Goal: Task Accomplishment & Management: Manage account settings

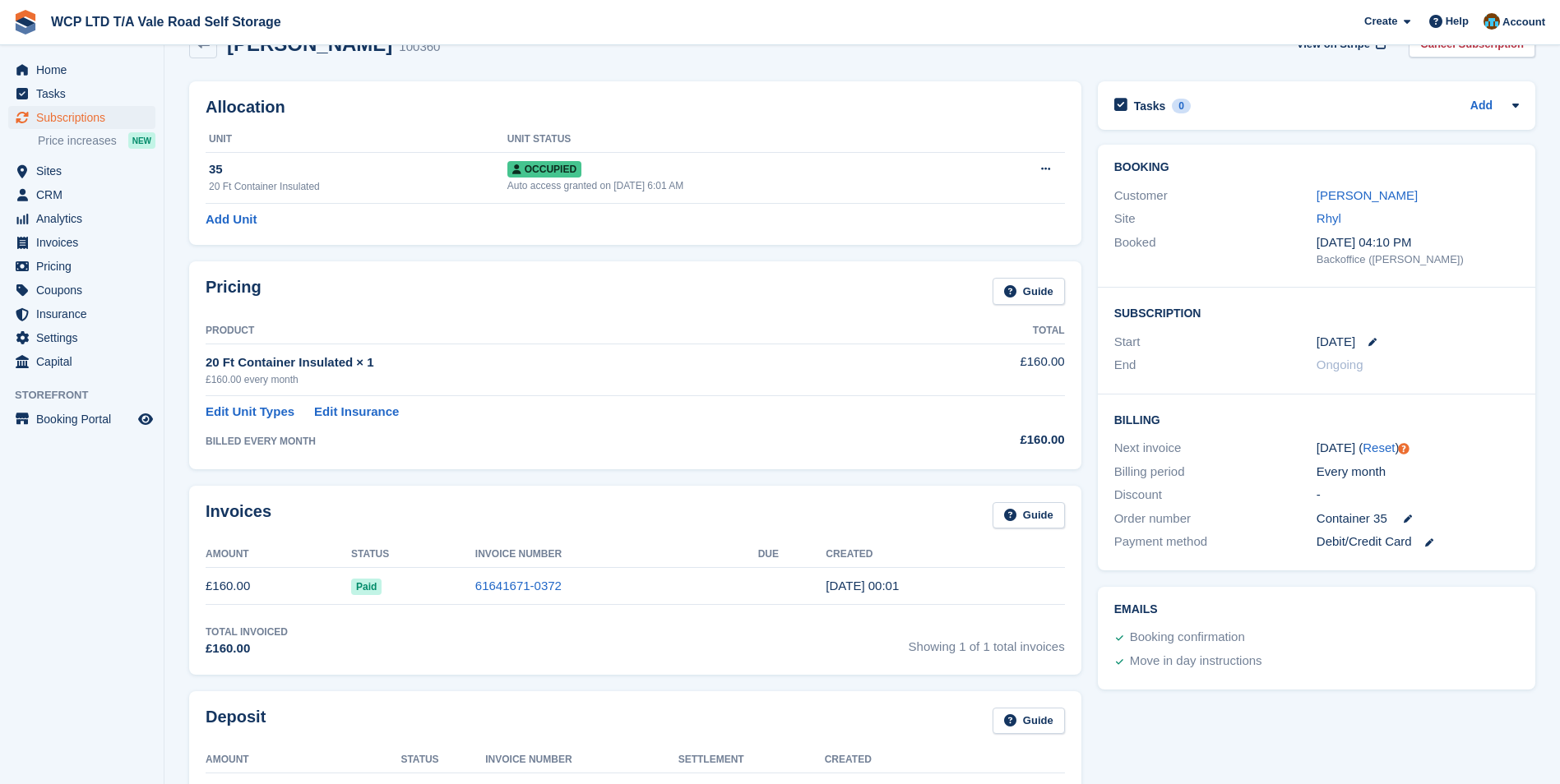
scroll to position [82, 0]
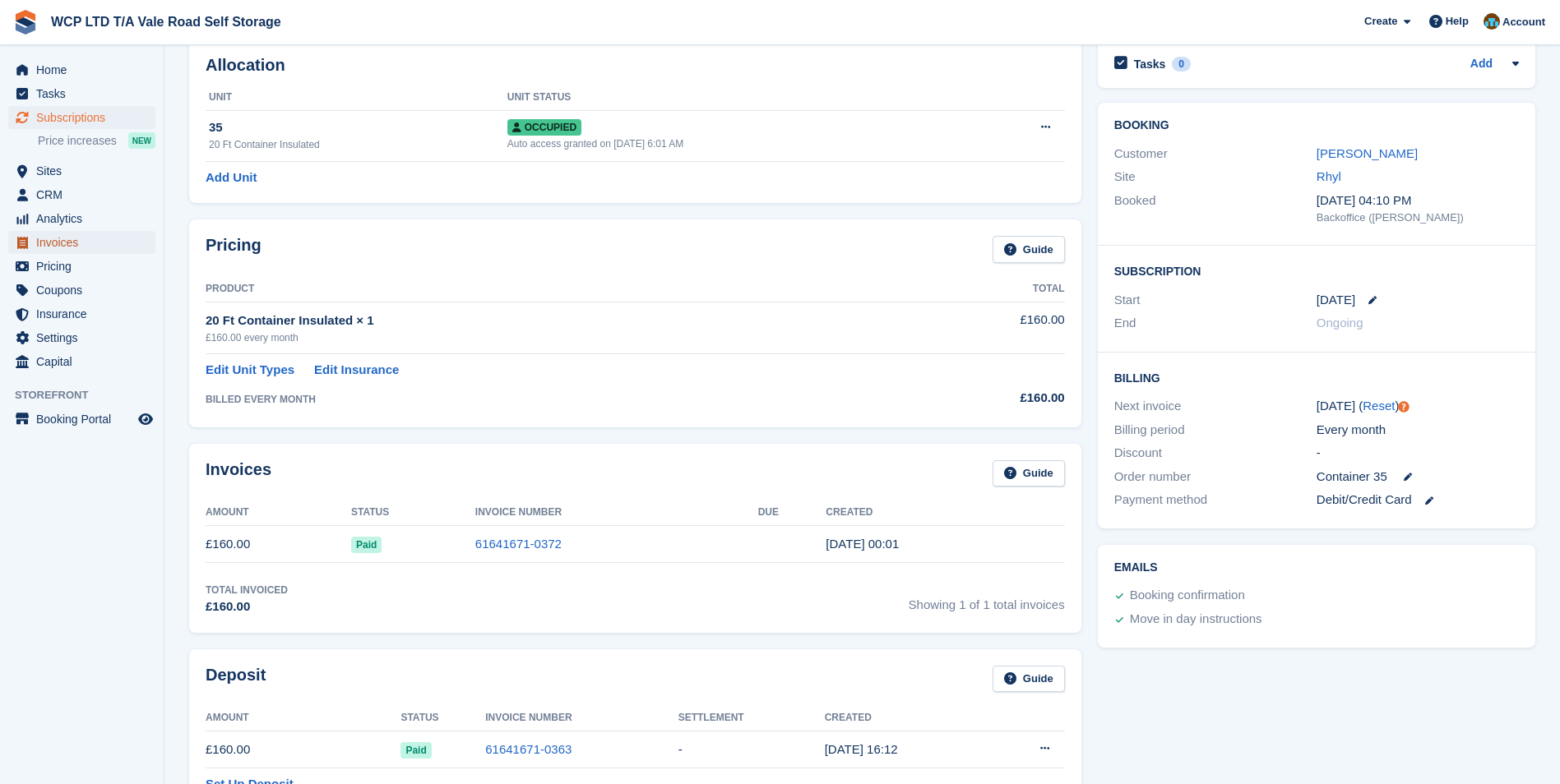
click at [70, 241] on span "Invoices" at bounding box center [85, 242] width 99 height 23
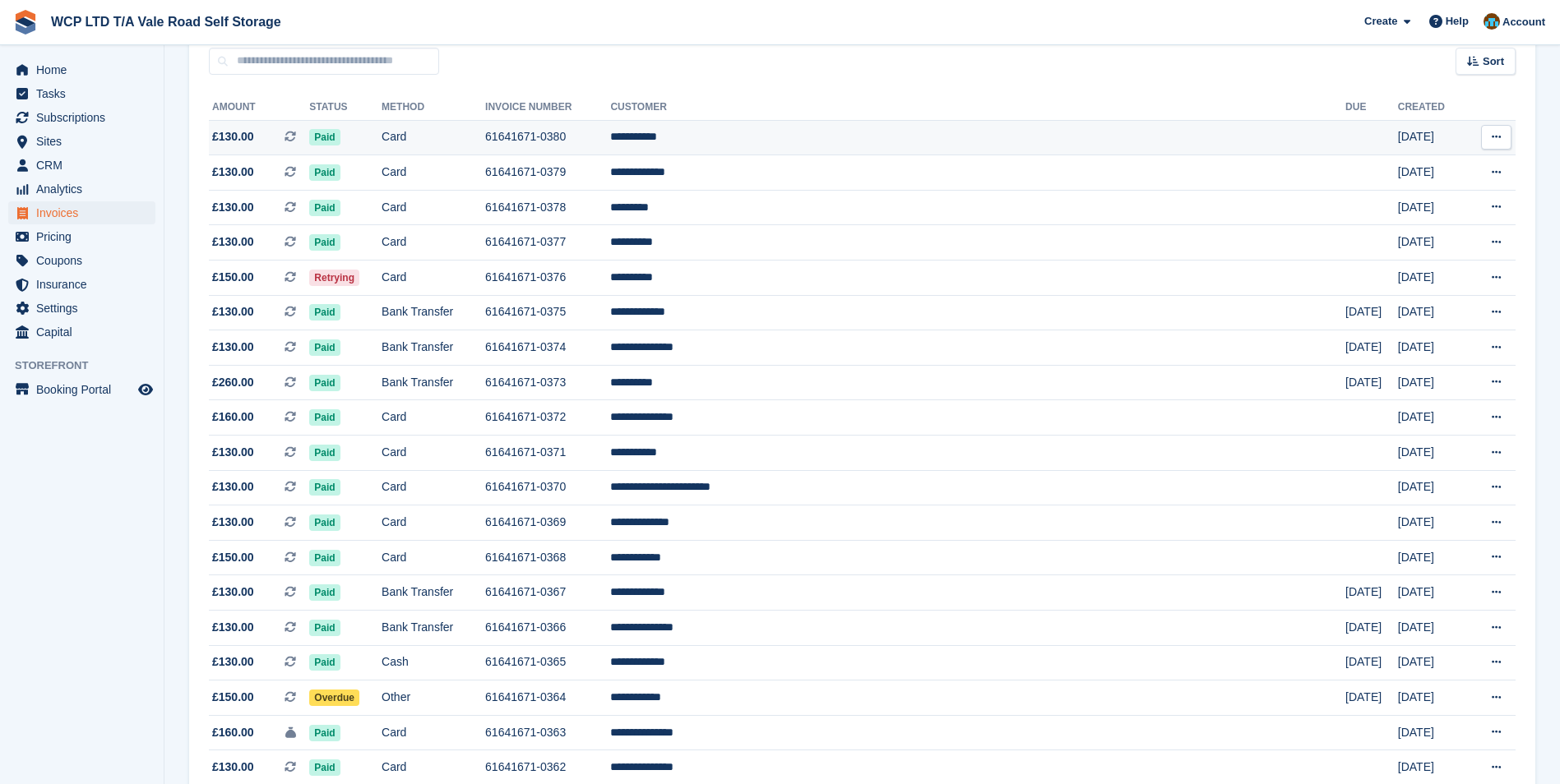
scroll to position [164, 0]
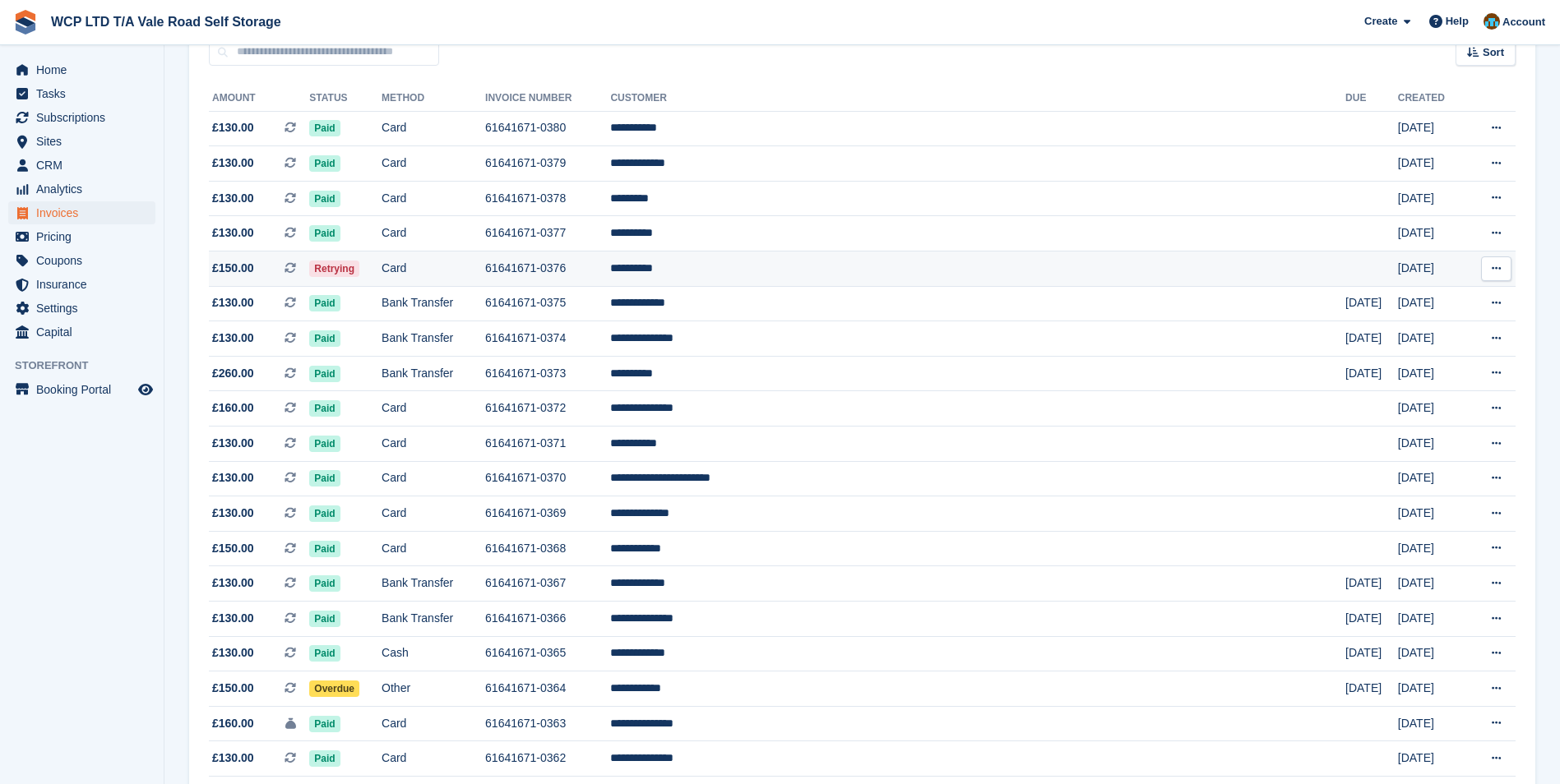
click at [485, 276] on td "Card" at bounding box center [434, 270] width 104 height 36
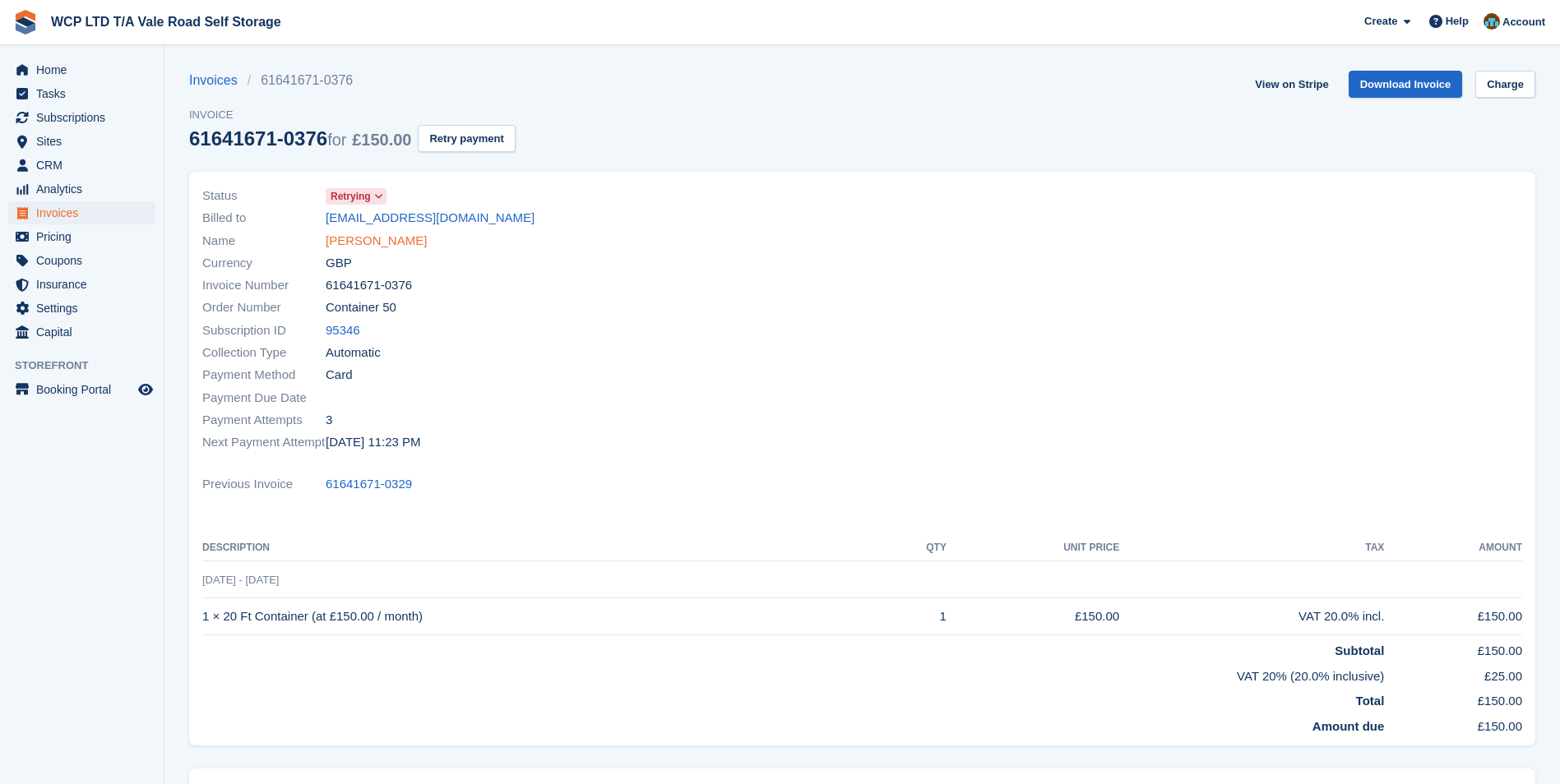
click at [375, 246] on link "Phil Jones" at bounding box center [375, 241] width 101 height 19
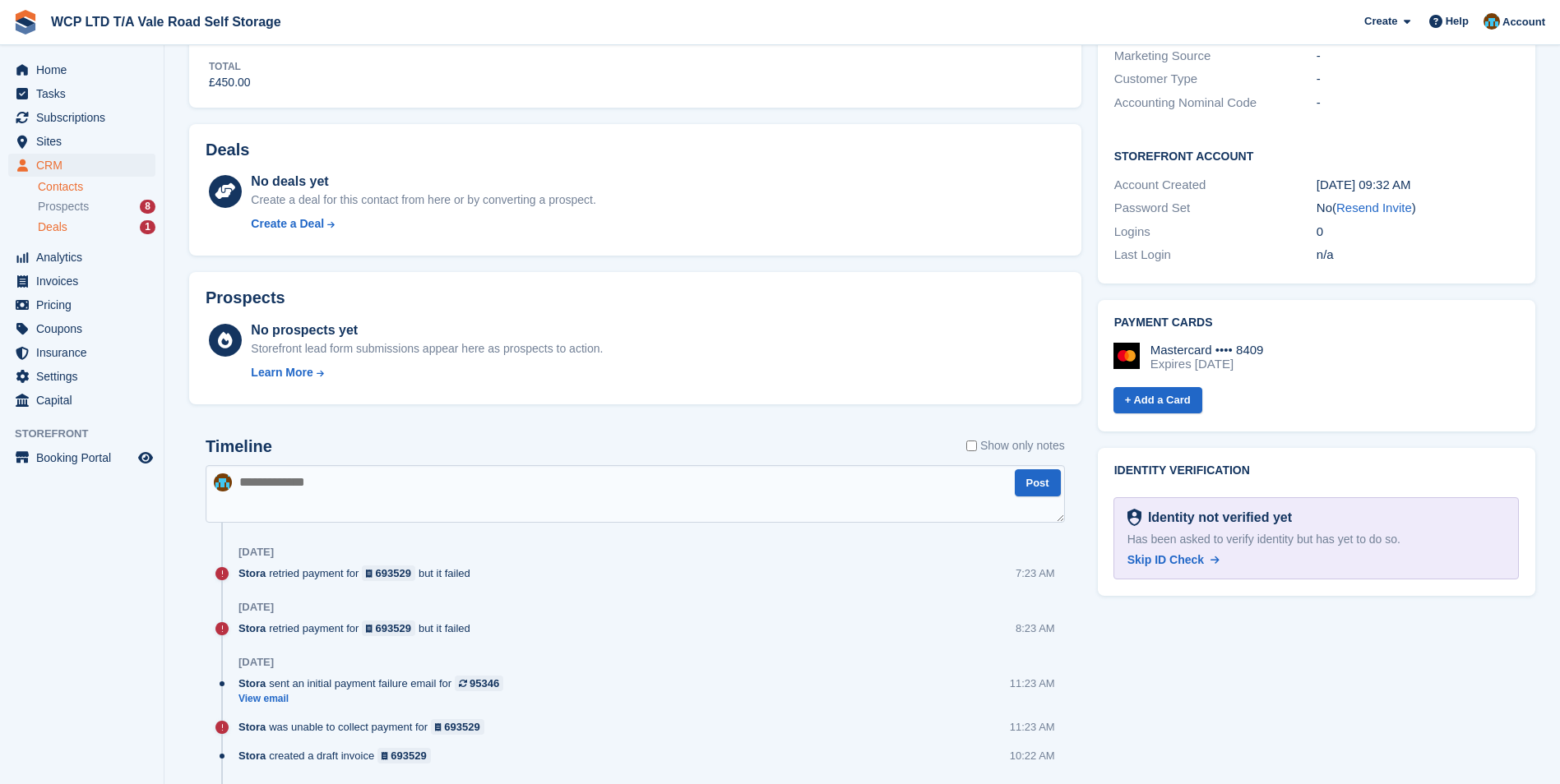
scroll to position [211, 0]
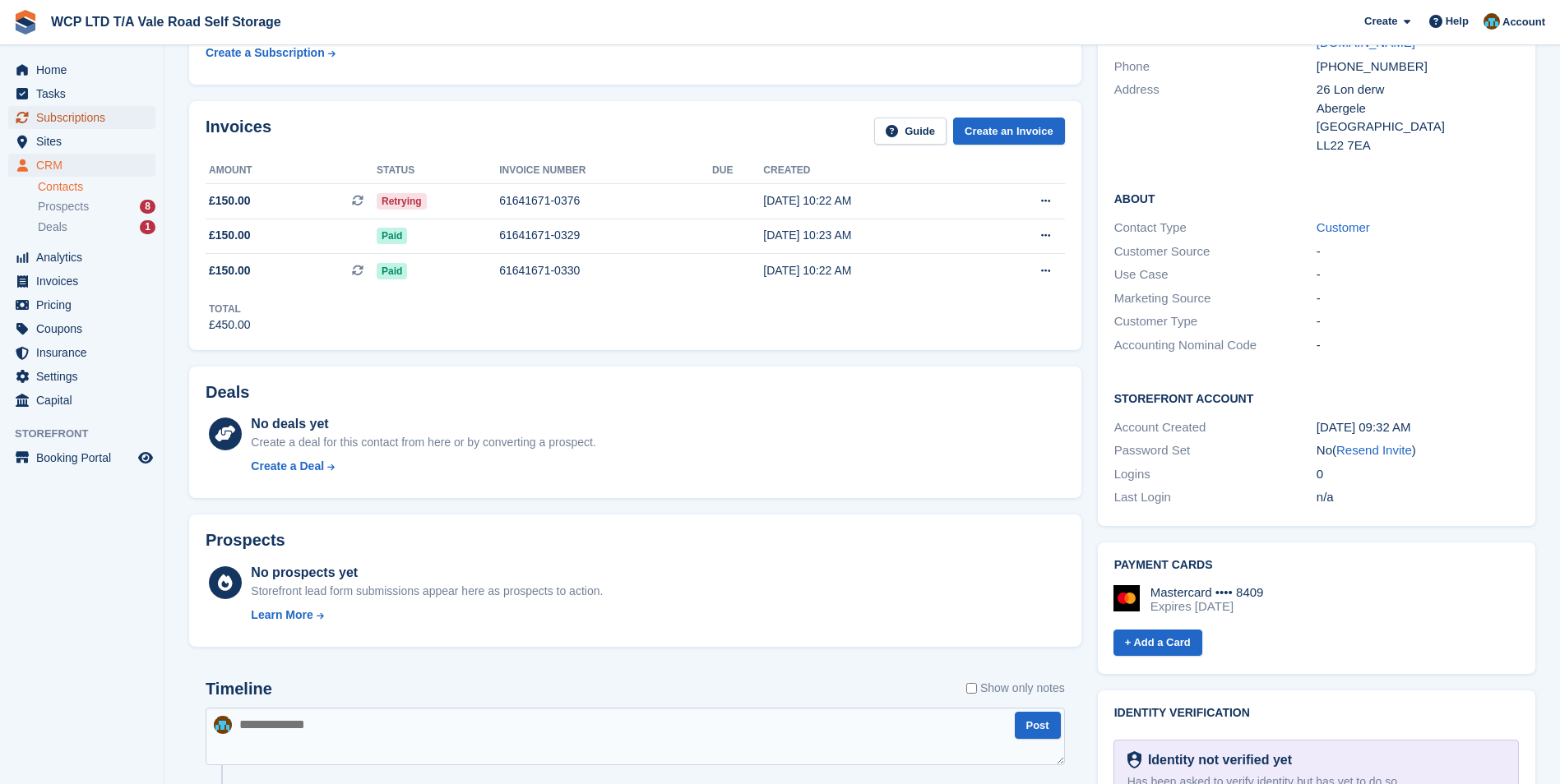
click at [60, 119] on span "Subscriptions" at bounding box center [85, 118] width 99 height 23
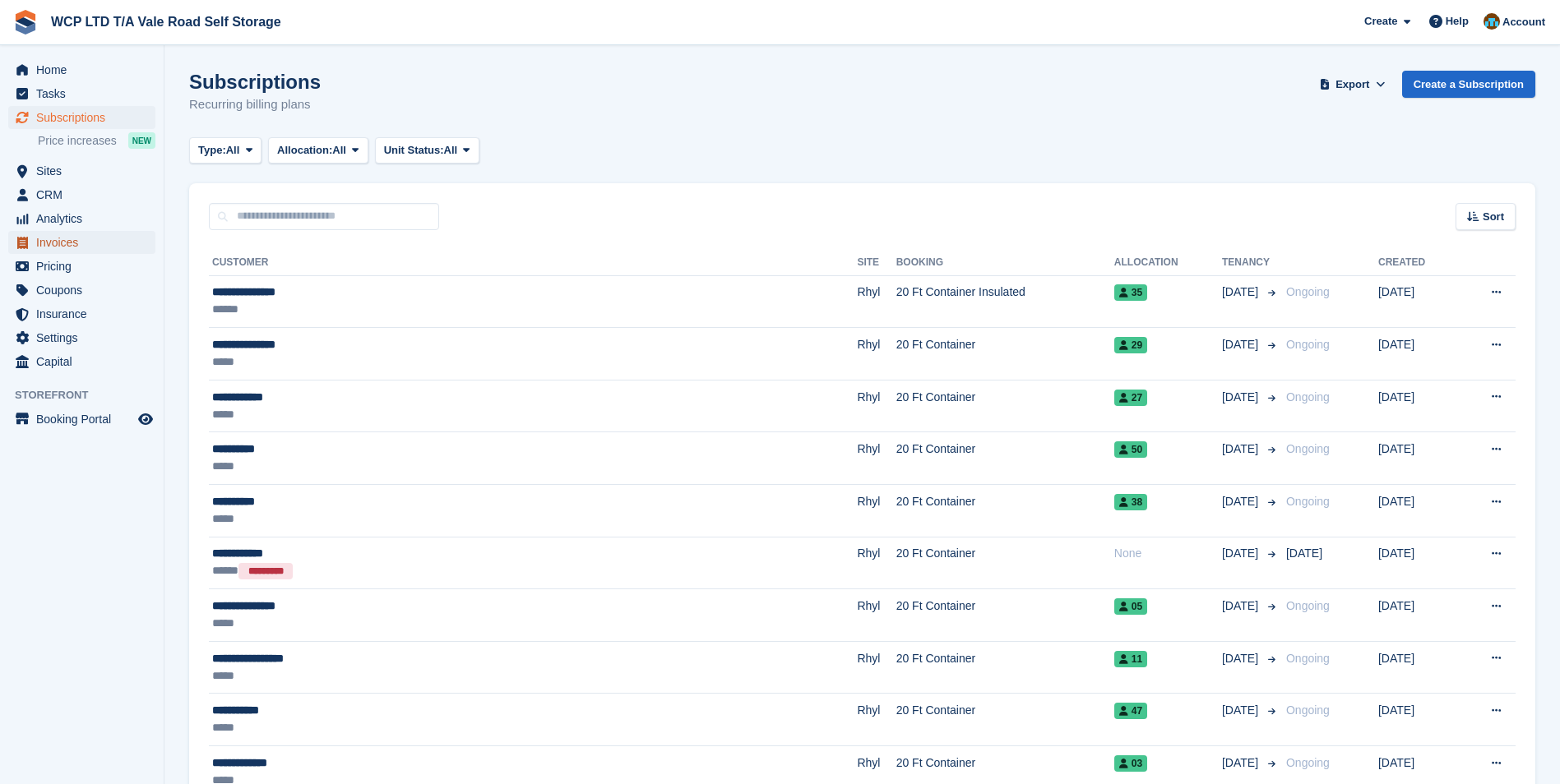
click at [49, 241] on span "Invoices" at bounding box center [85, 242] width 99 height 23
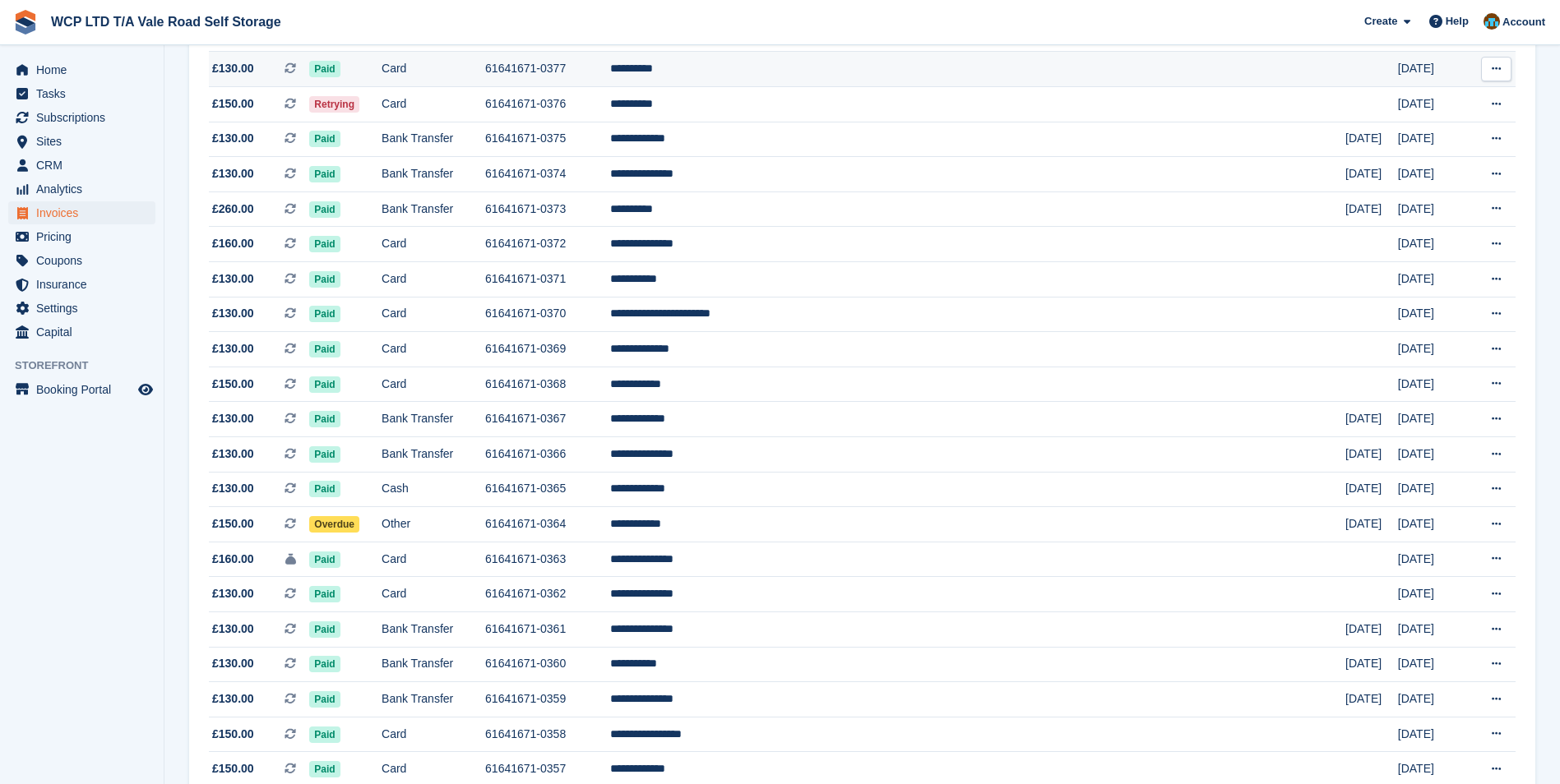
scroll to position [411, 0]
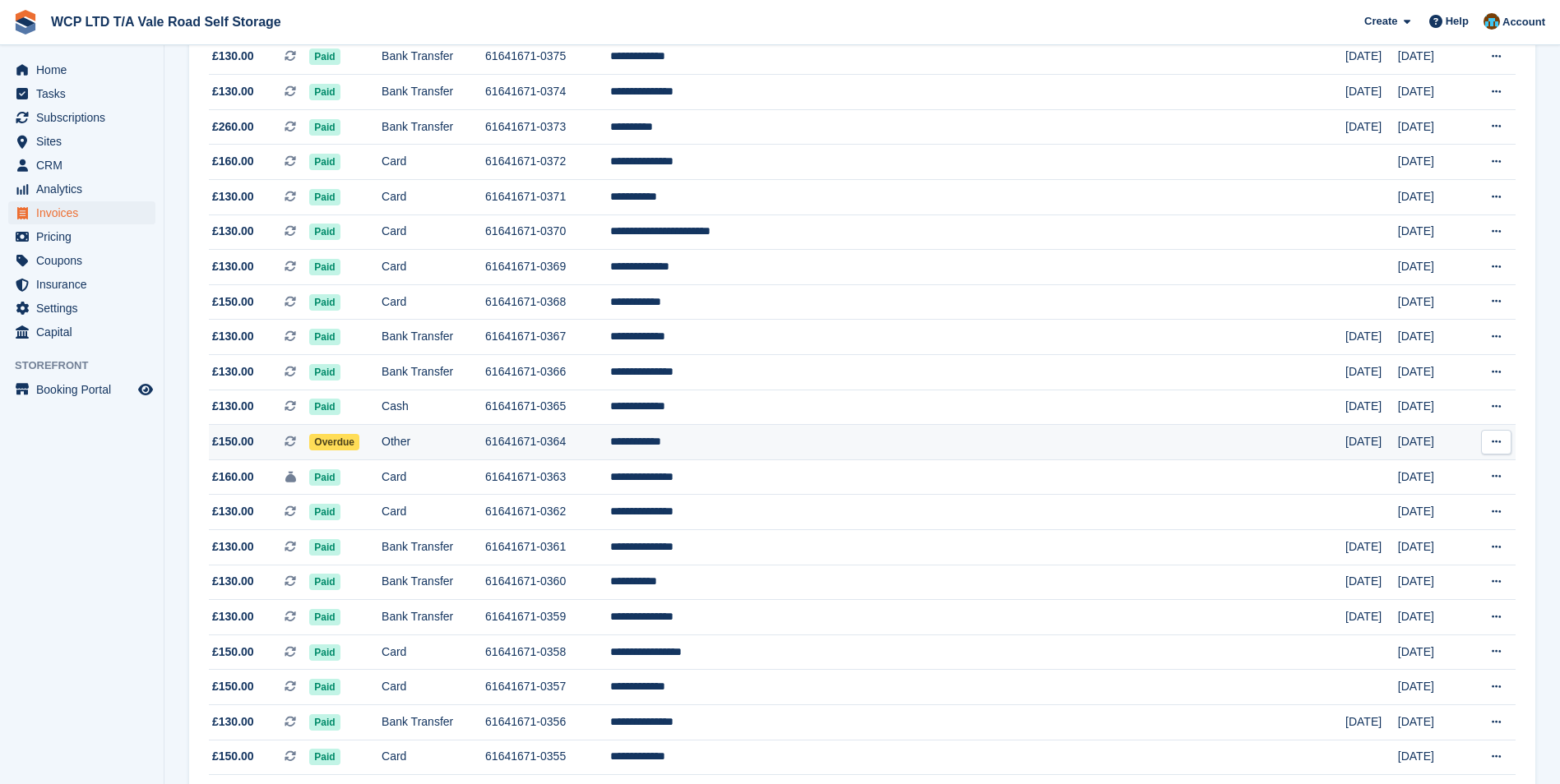
click at [485, 434] on td "Other" at bounding box center [434, 443] width 104 height 36
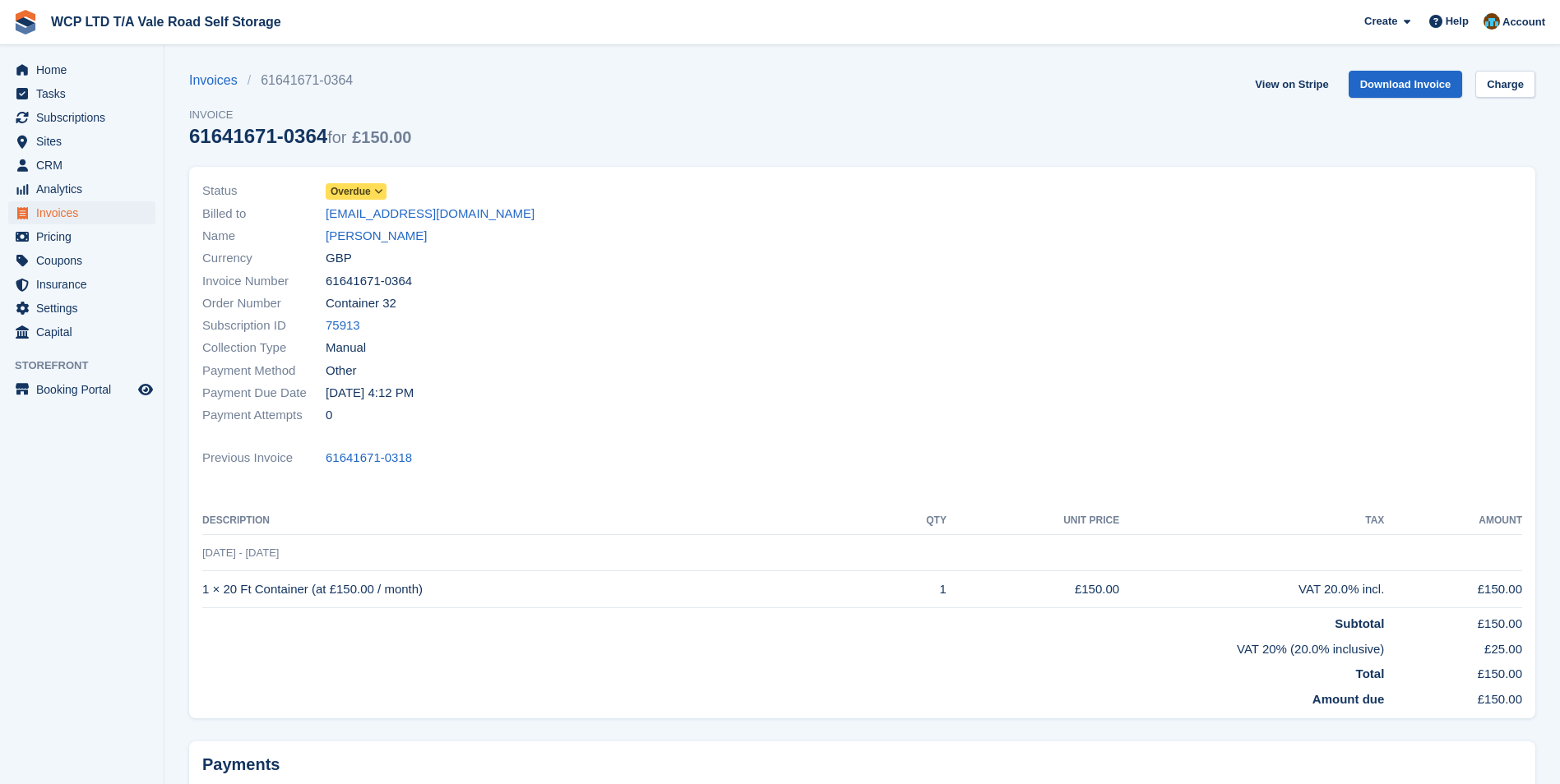
click at [820, 309] on div "Order Number Container 32" at bounding box center [528, 304] width 650 height 23
click at [110, 211] on span "Invoices" at bounding box center [85, 213] width 99 height 23
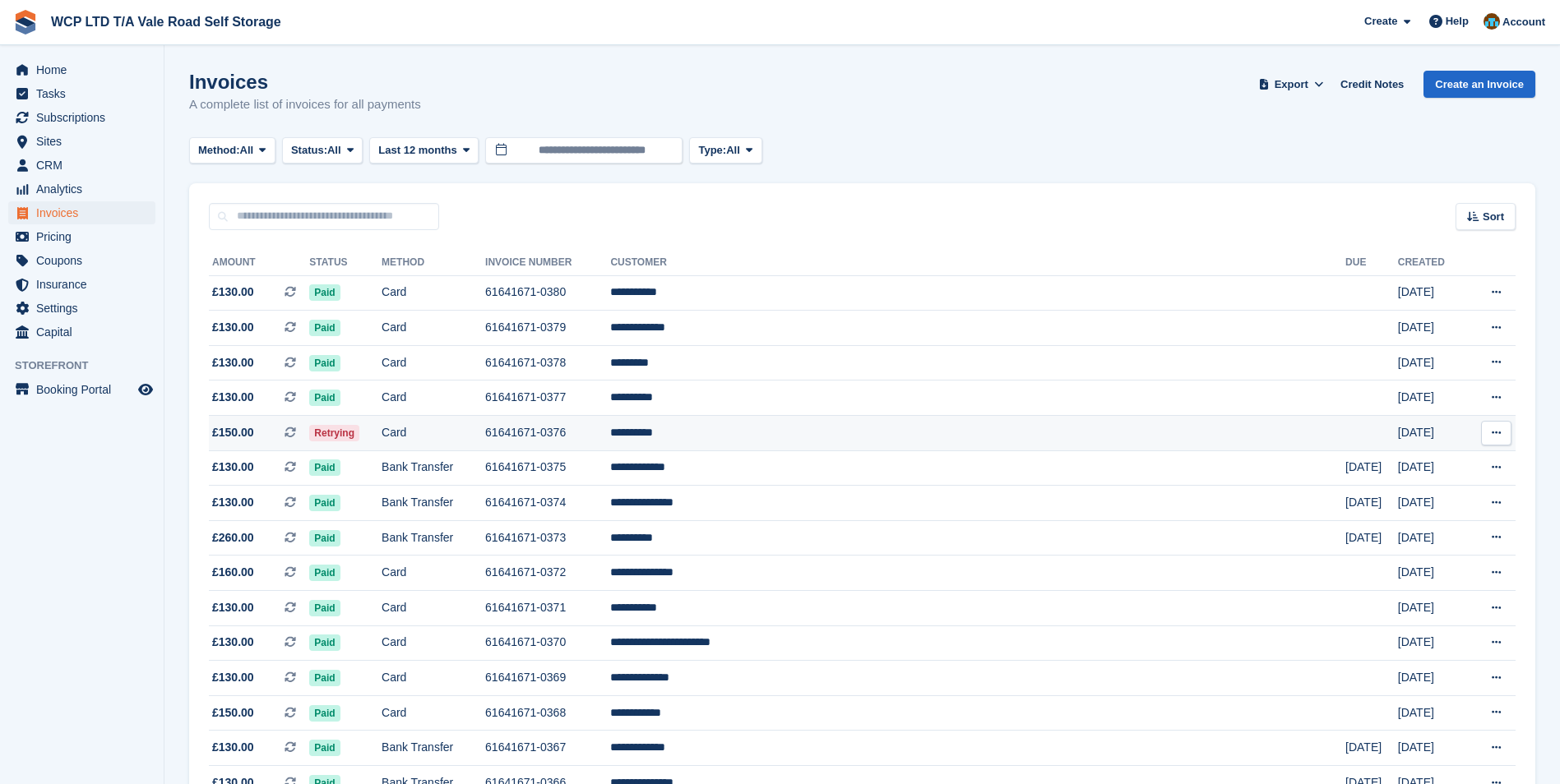
click at [610, 440] on td "61641671-0376" at bounding box center [548, 433] width 125 height 36
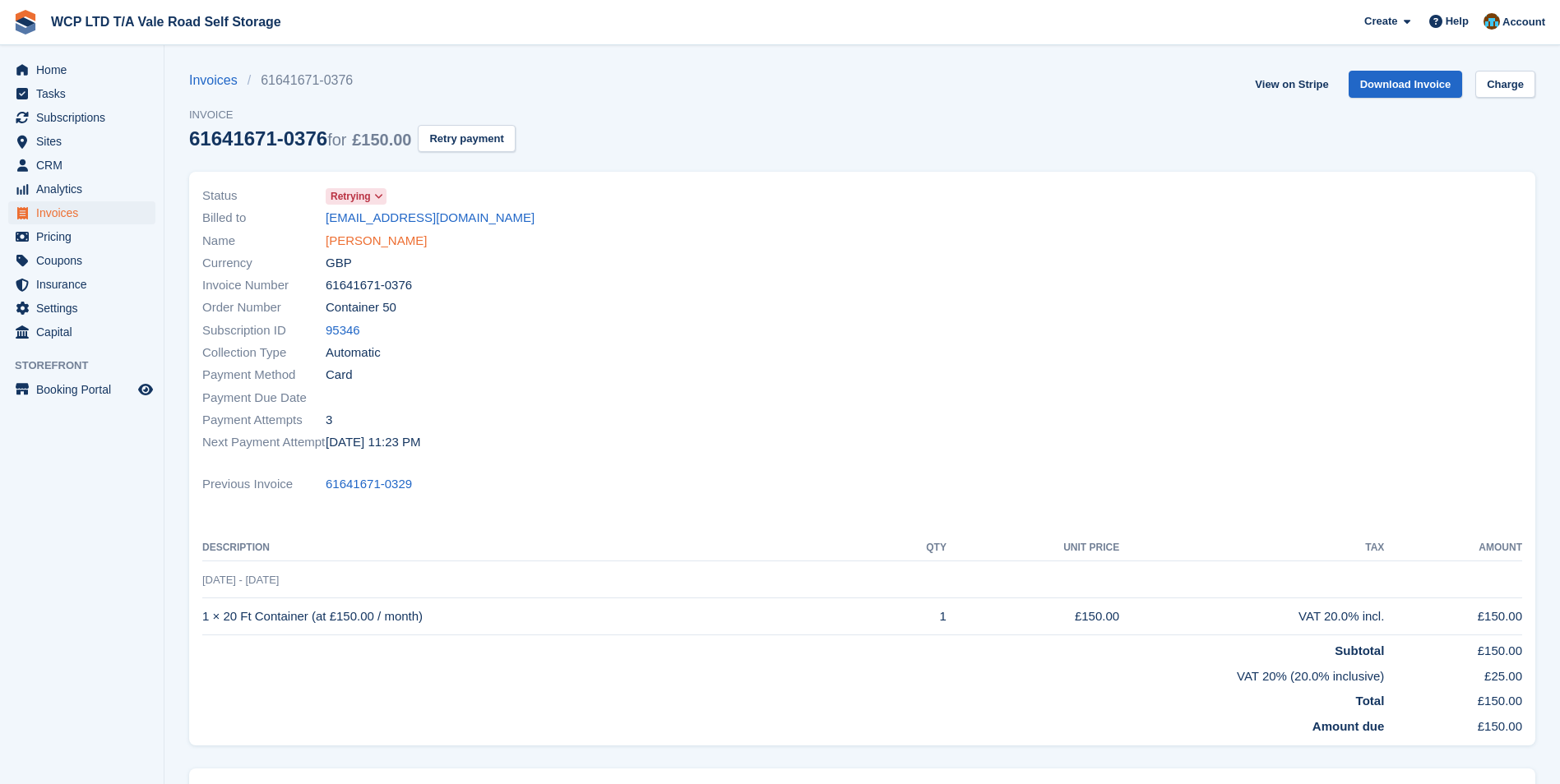
click at [348, 244] on link "[PERSON_NAME]" at bounding box center [375, 241] width 101 height 19
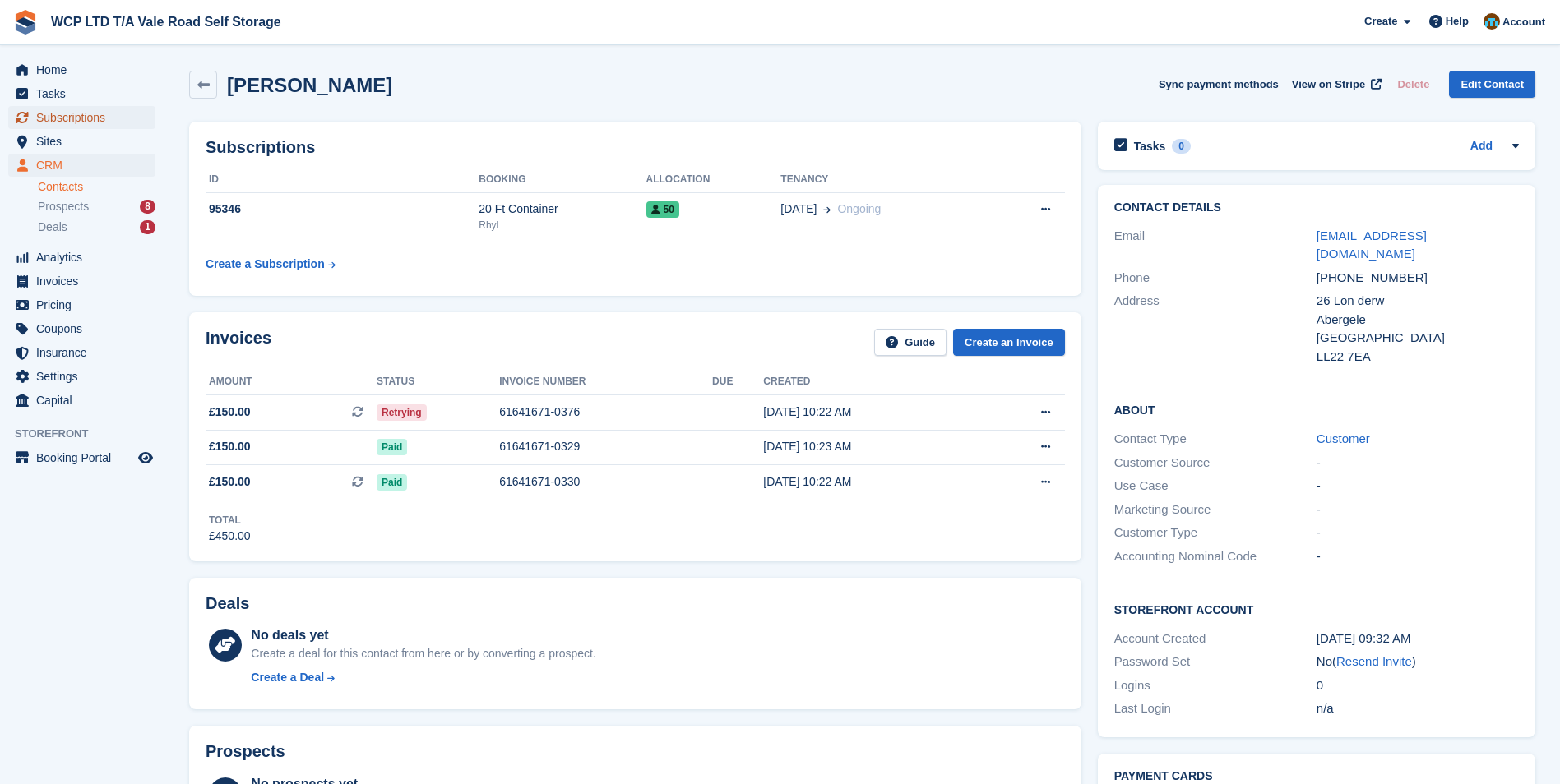
click at [78, 120] on span "Subscriptions" at bounding box center [85, 118] width 99 height 23
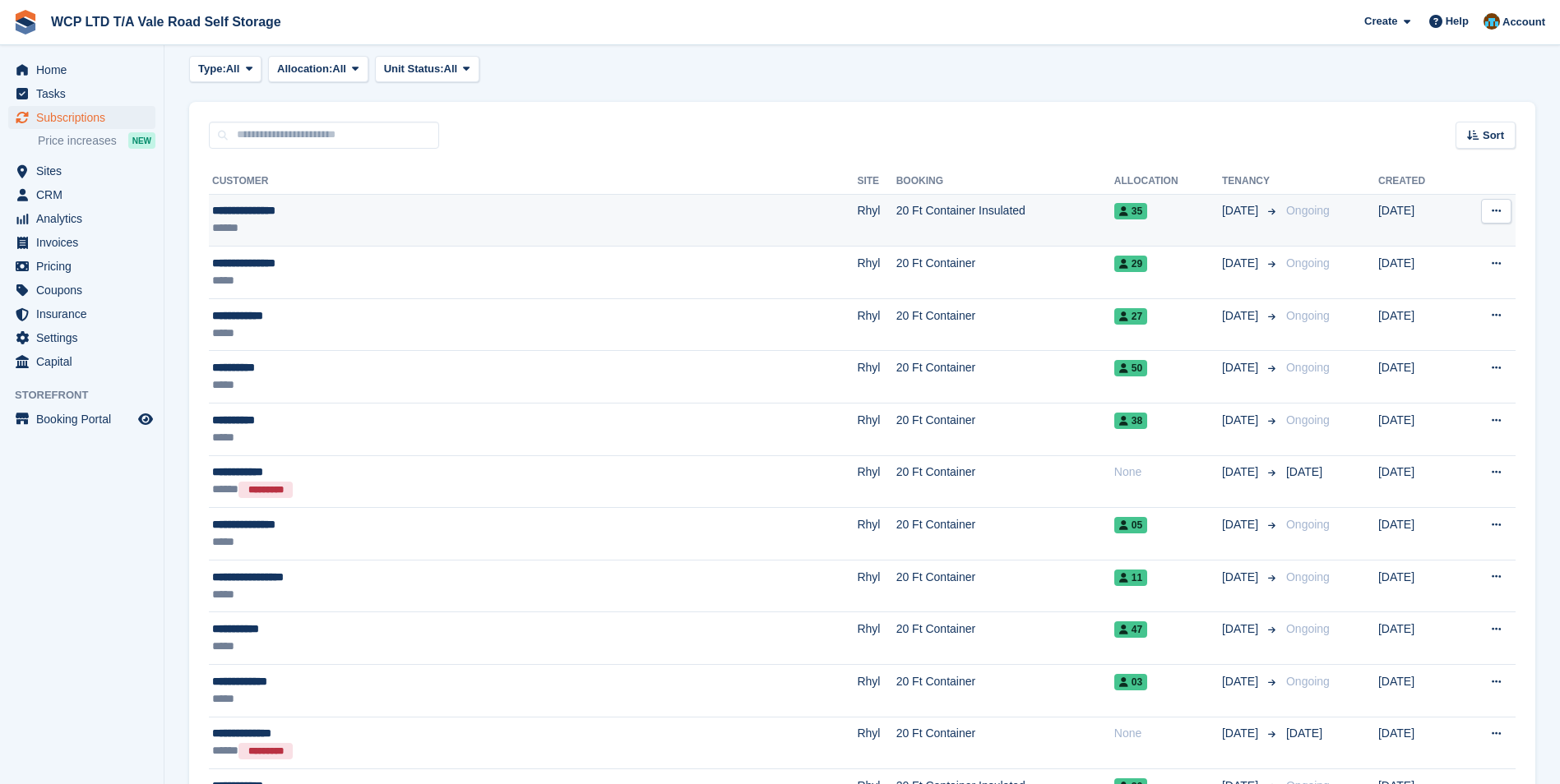
scroll to position [82, 0]
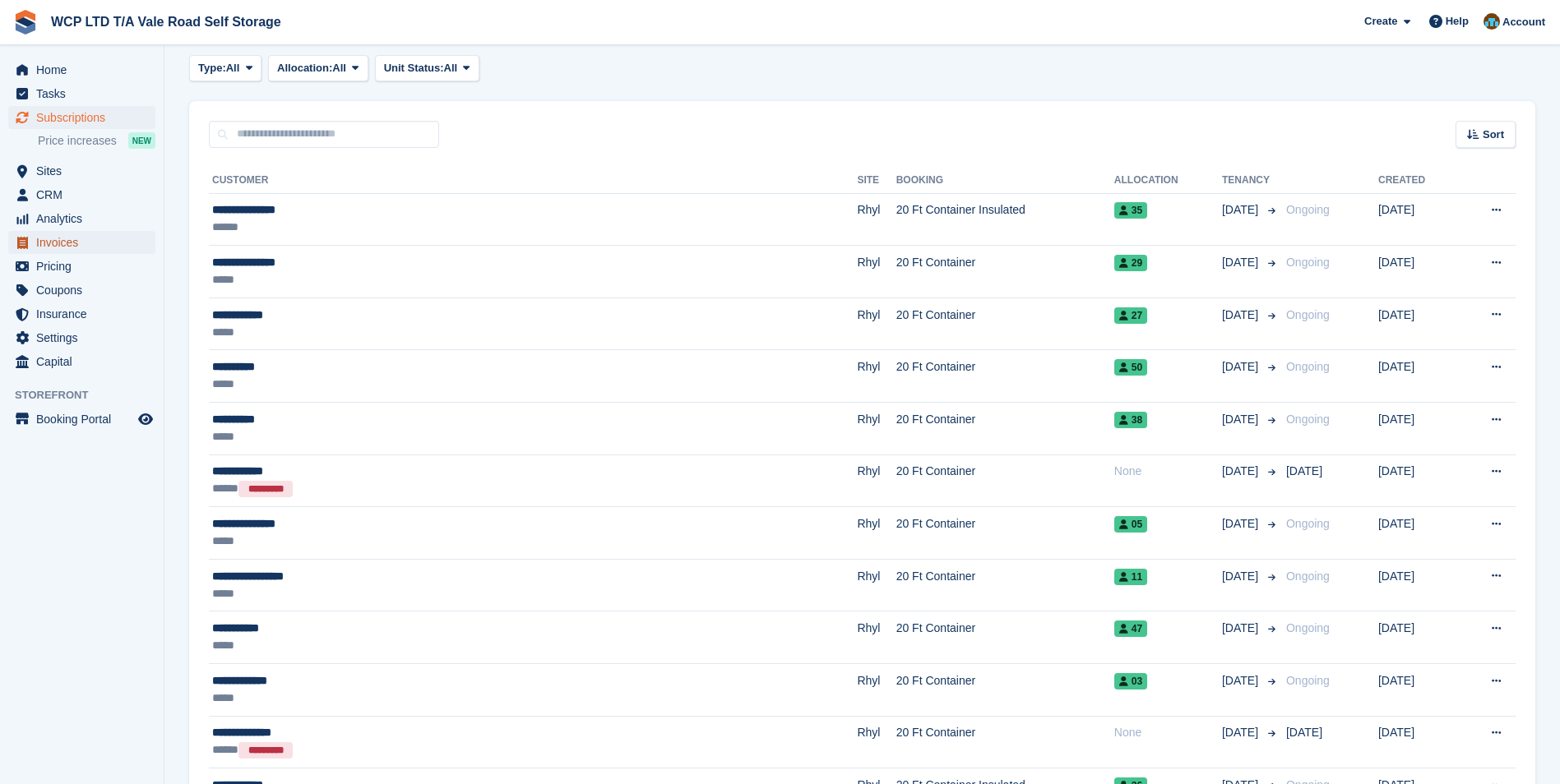
click at [74, 235] on span "Invoices" at bounding box center [85, 242] width 99 height 23
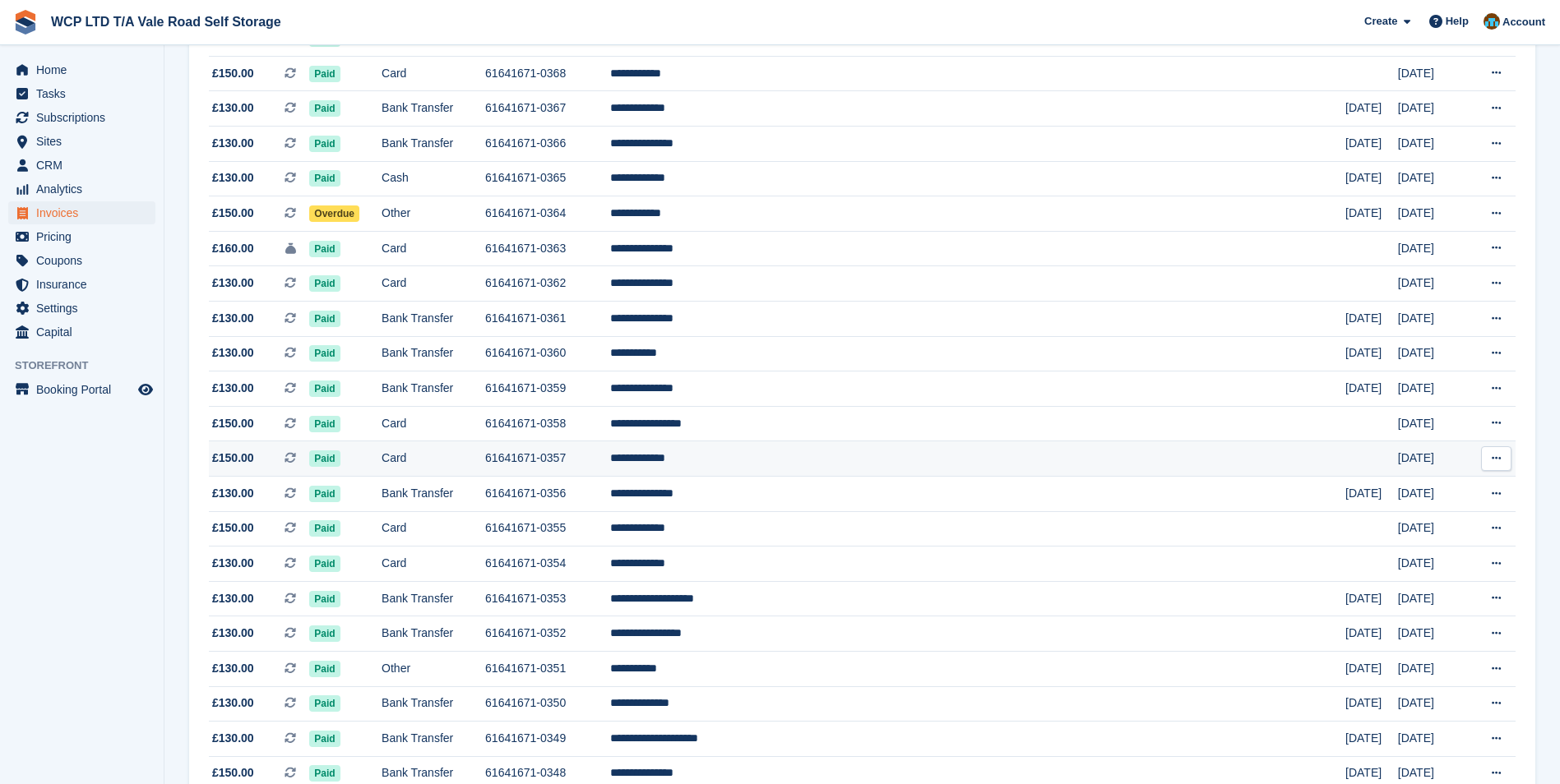
scroll to position [493, 0]
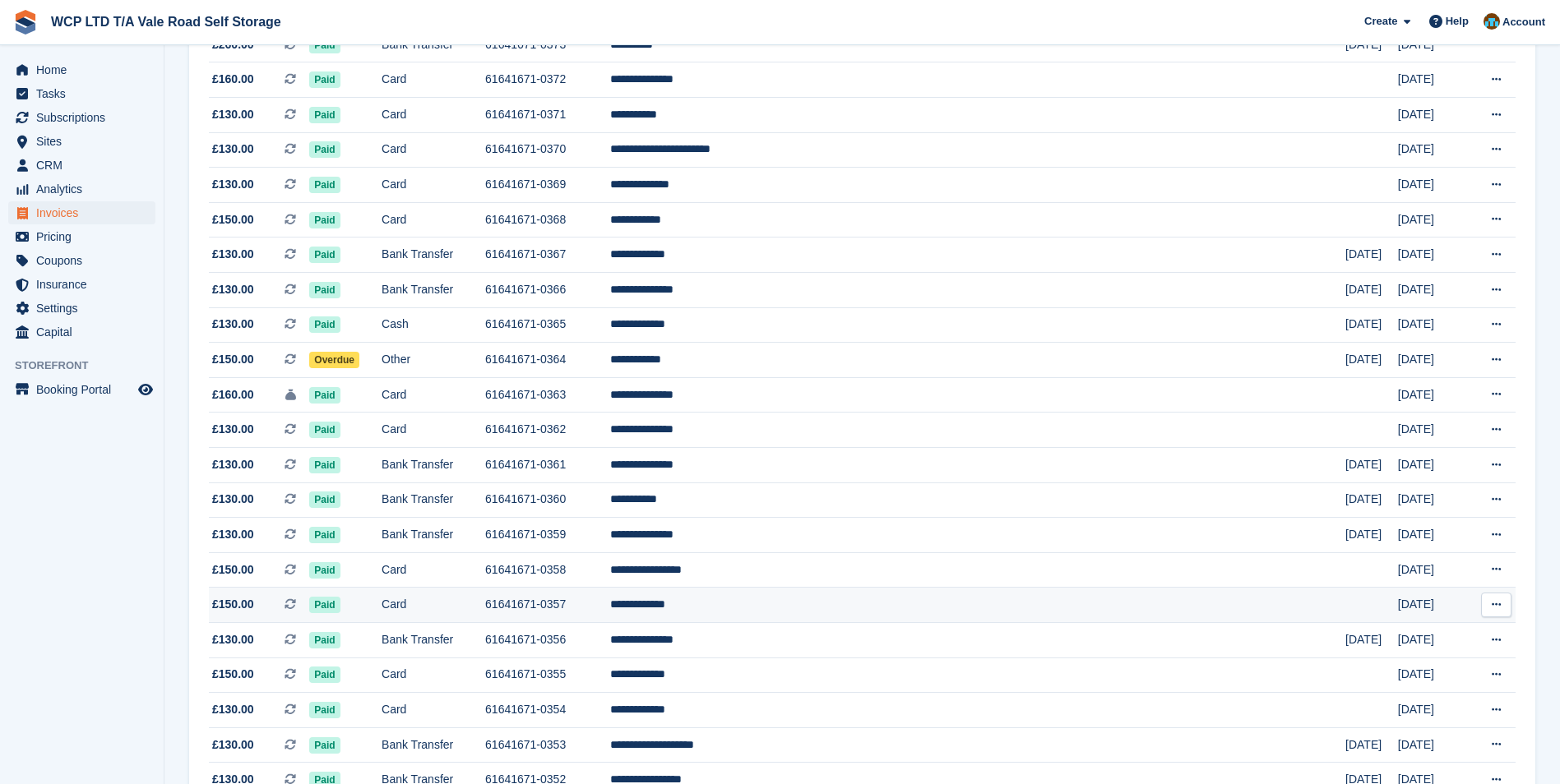
click at [610, 359] on td "61641671-0364" at bounding box center [548, 361] width 125 height 36
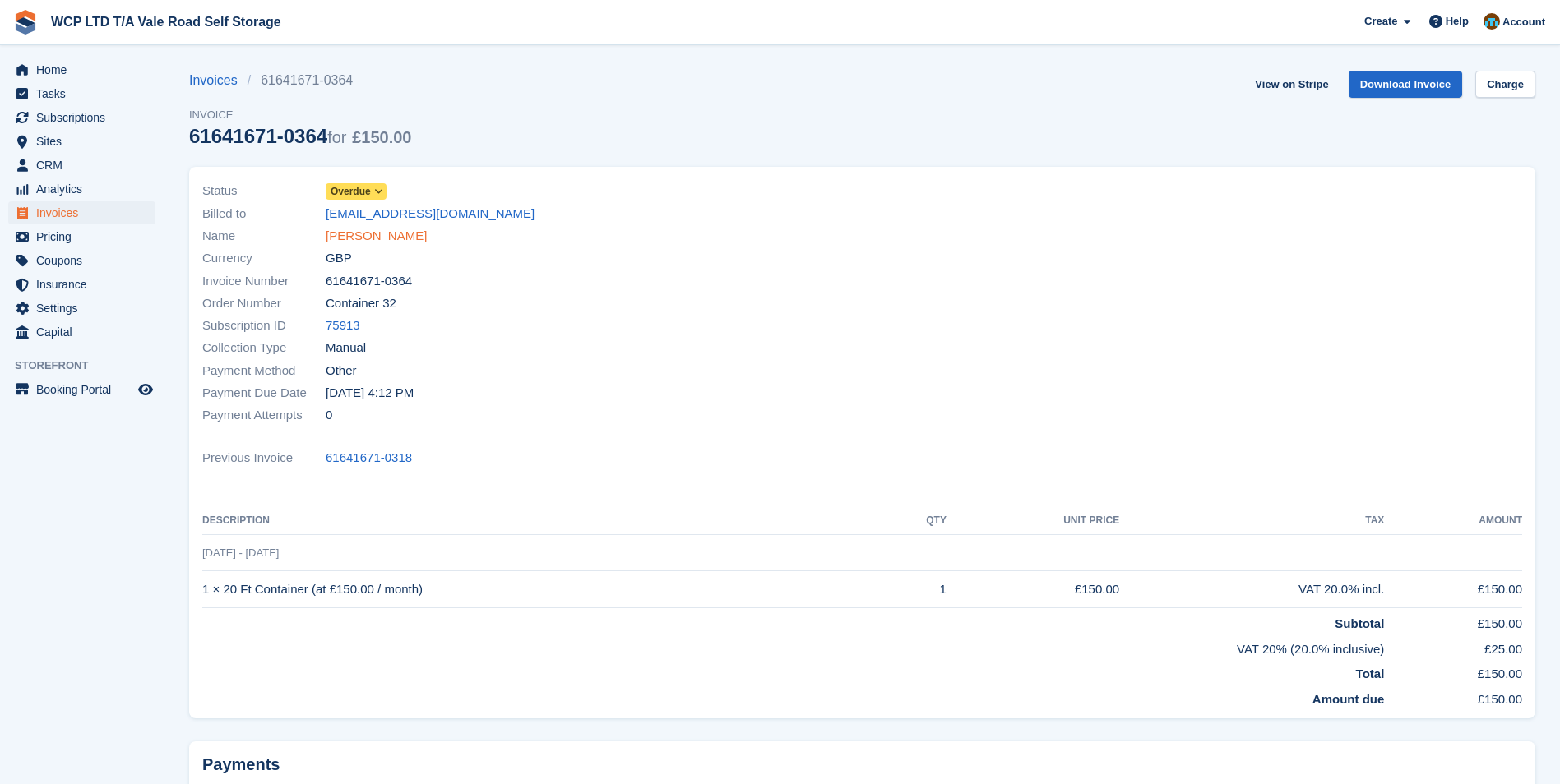
click at [334, 236] on link "[PERSON_NAME]" at bounding box center [375, 237] width 101 height 19
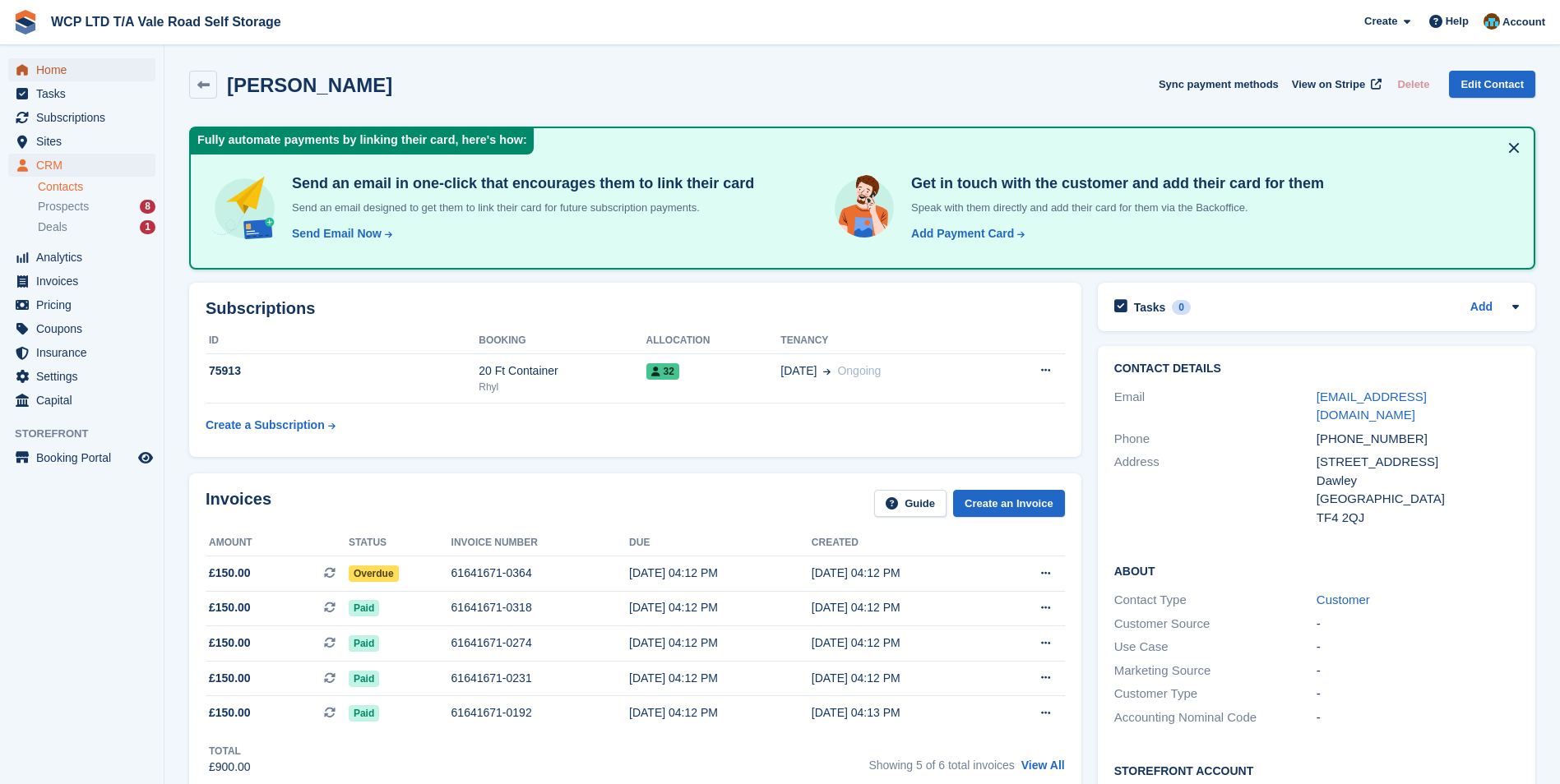
click at [79, 68] on span "Home" at bounding box center [85, 70] width 99 height 23
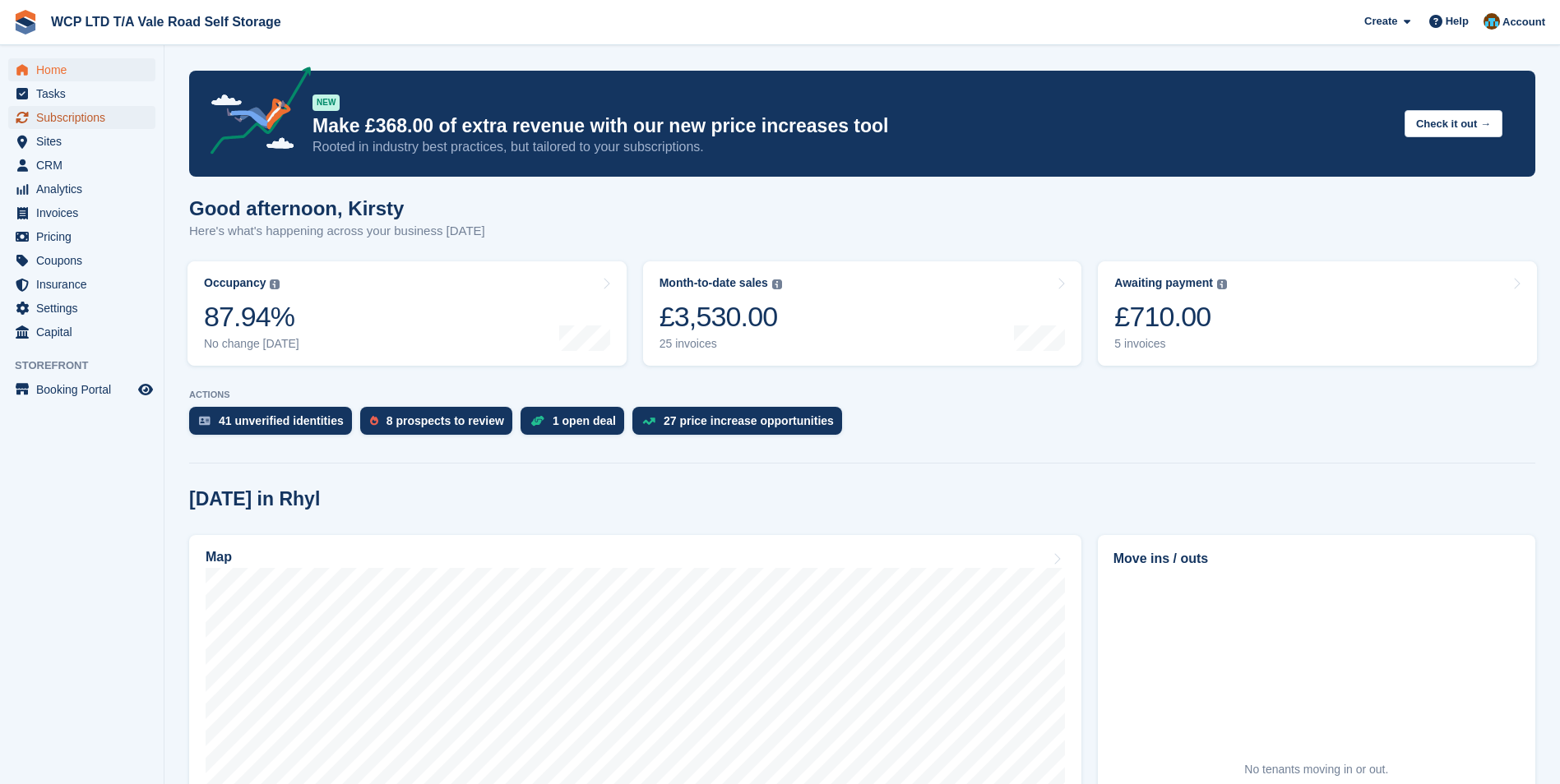
click at [69, 119] on span "Subscriptions" at bounding box center [85, 118] width 99 height 23
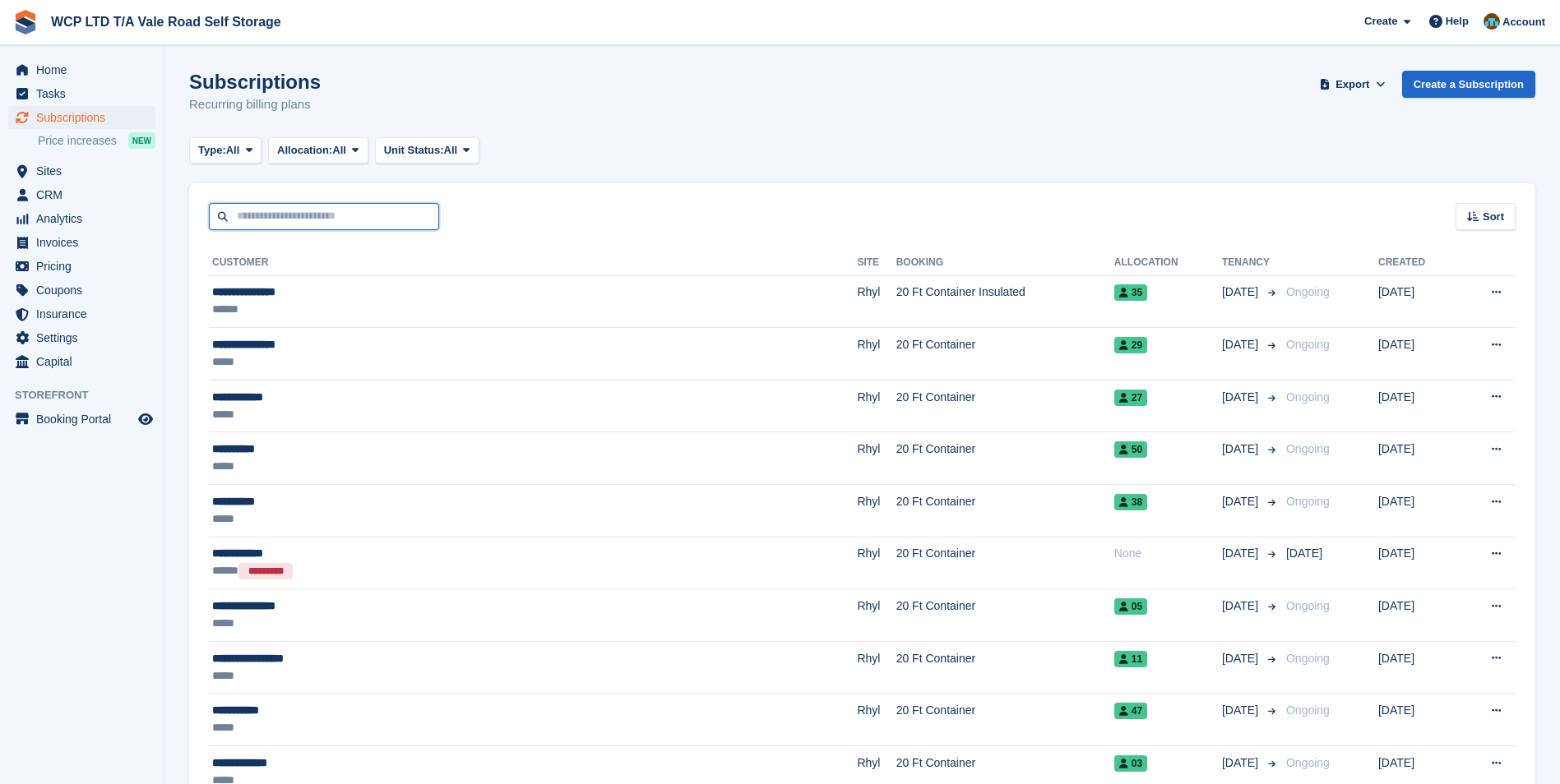
click at [271, 205] on input "text" at bounding box center [324, 216] width 230 height 27
type input "**********"
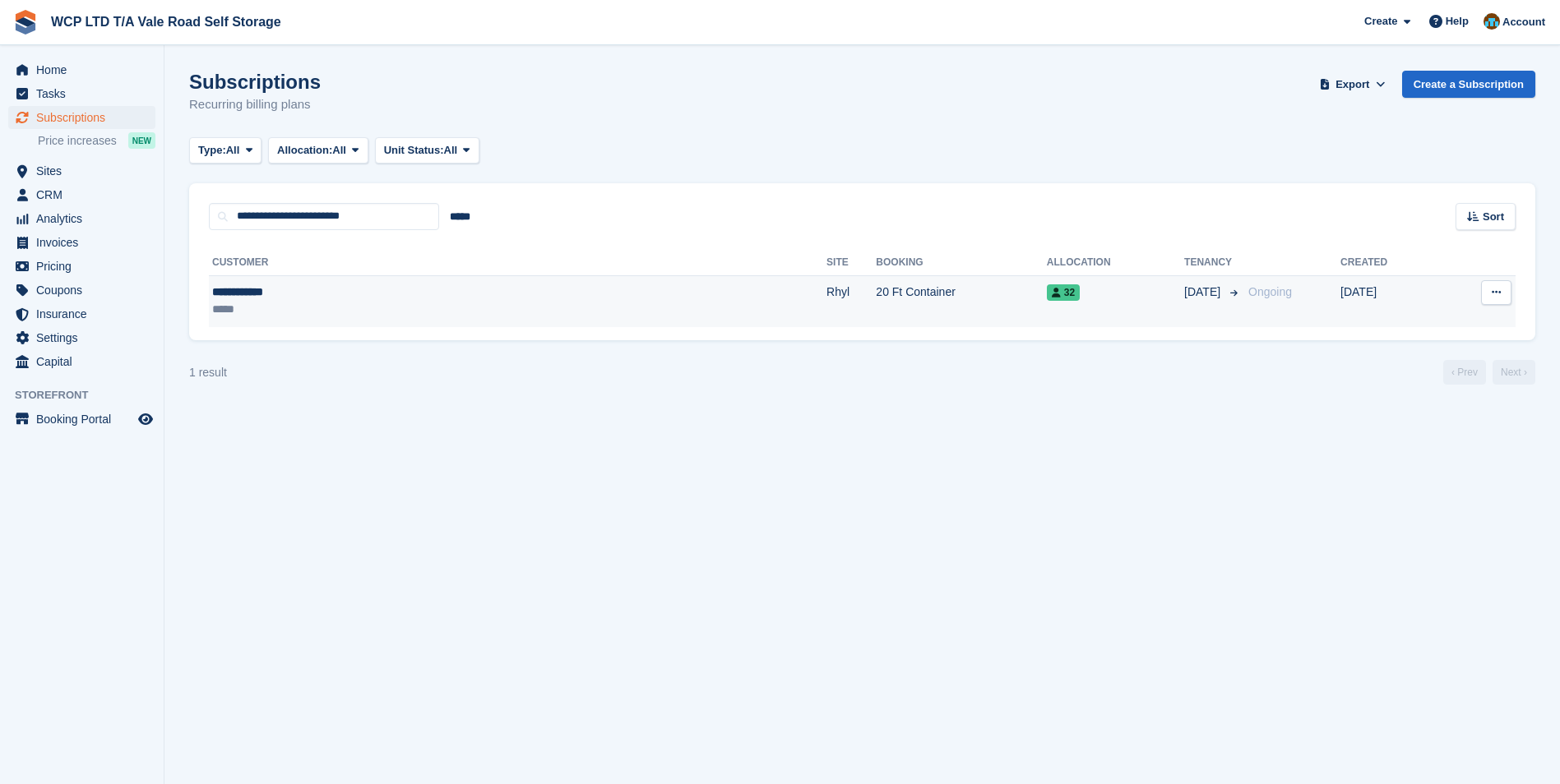
click at [265, 295] on div "**********" at bounding box center [353, 292] width 284 height 17
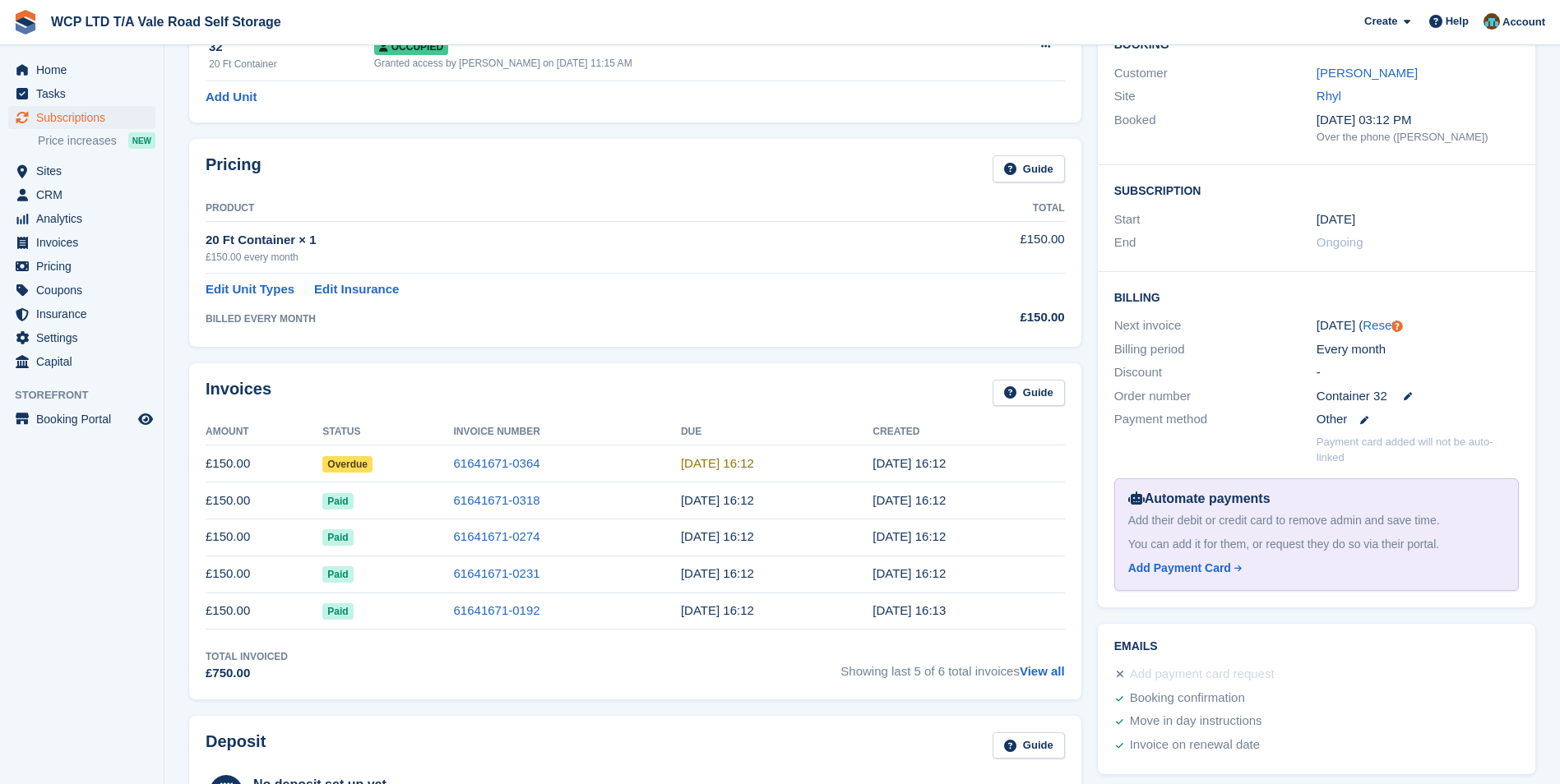
scroll to position [164, 0]
click at [507, 466] on link "61641671-0364" at bounding box center [498, 461] width 87 height 14
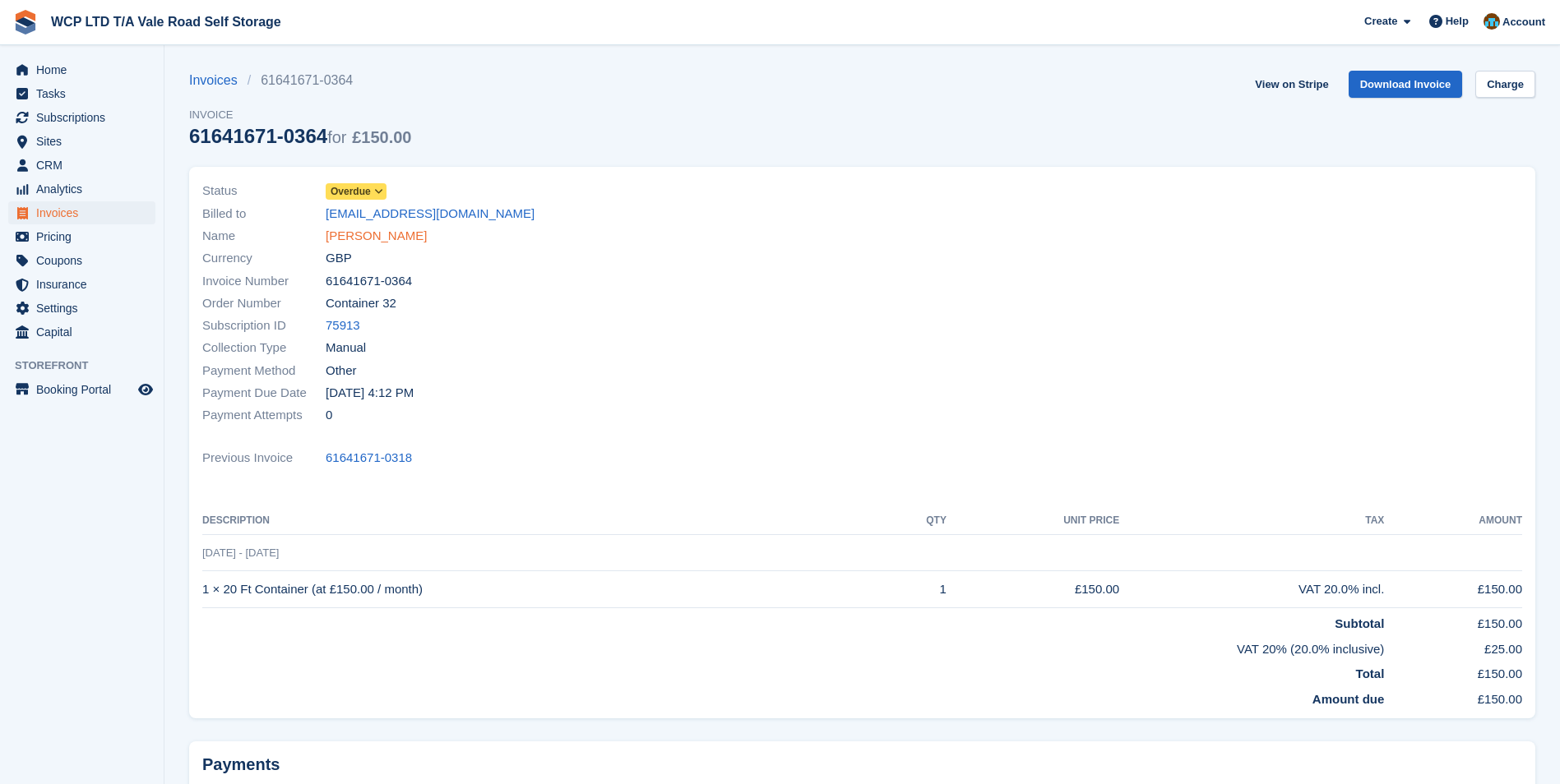
click at [363, 241] on link "[PERSON_NAME]" at bounding box center [375, 237] width 101 height 19
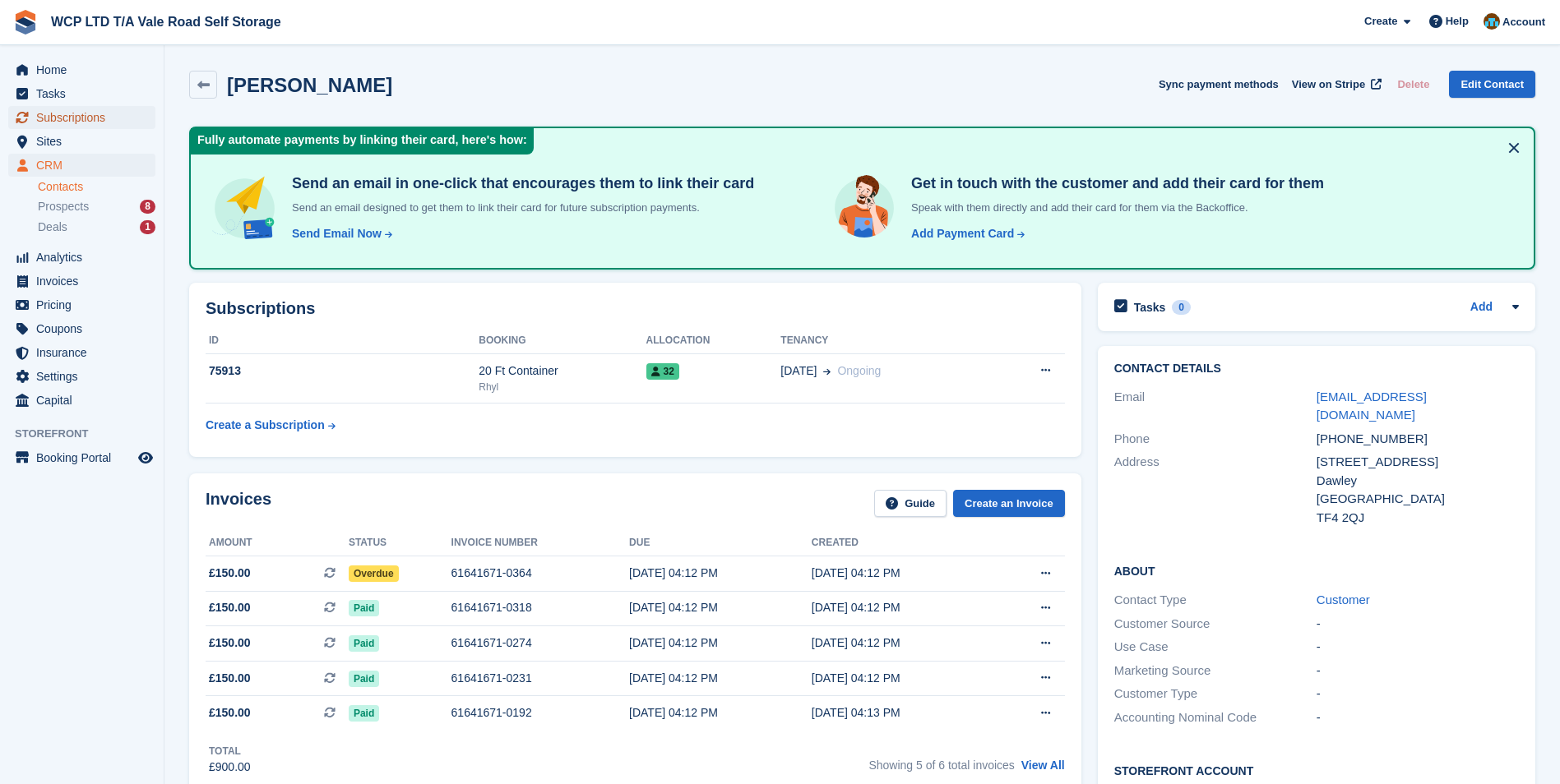
click at [44, 121] on span "Subscriptions" at bounding box center [85, 118] width 99 height 23
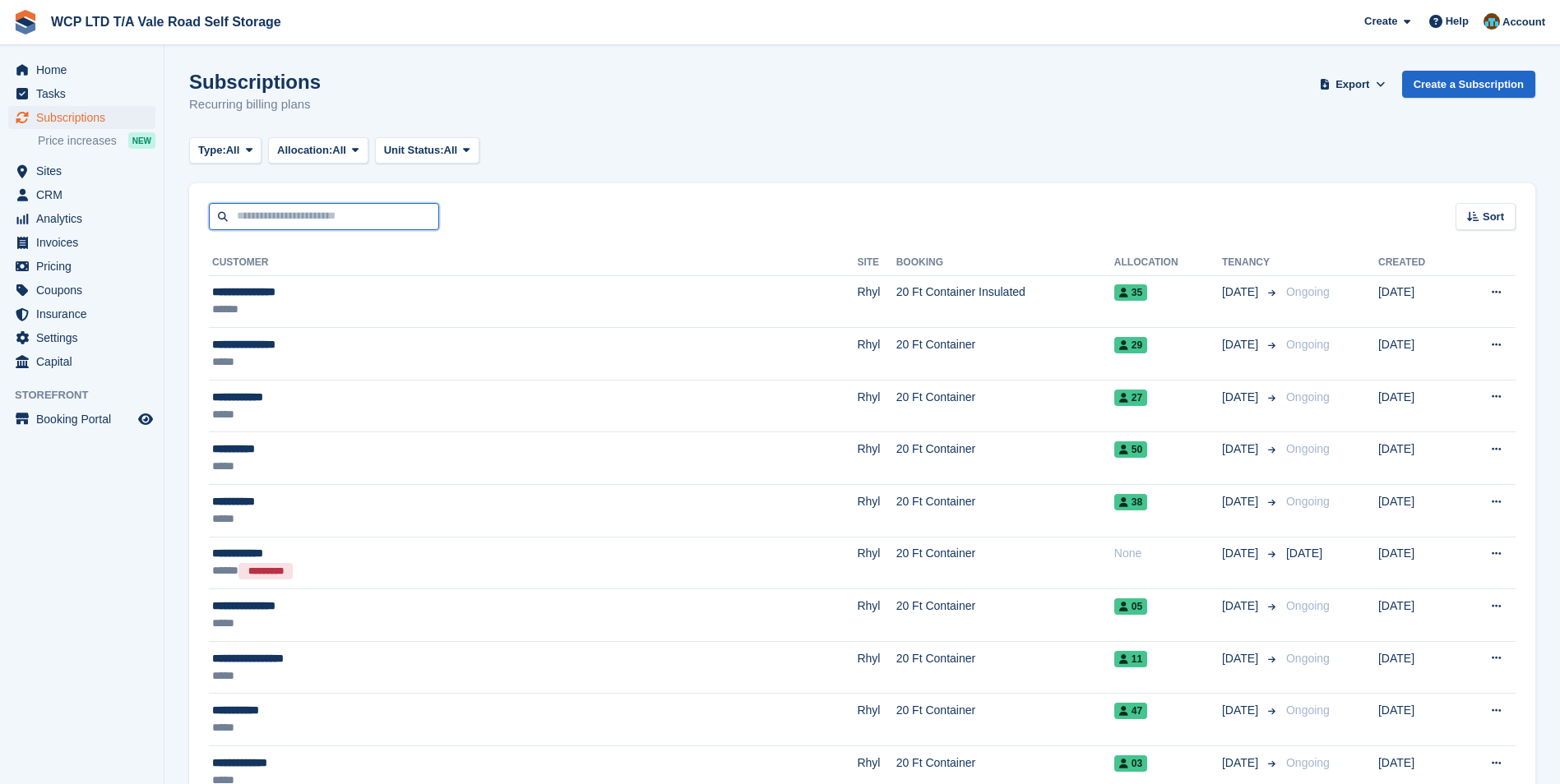
click at [244, 213] on input "text" at bounding box center [324, 216] width 230 height 27
type input "****"
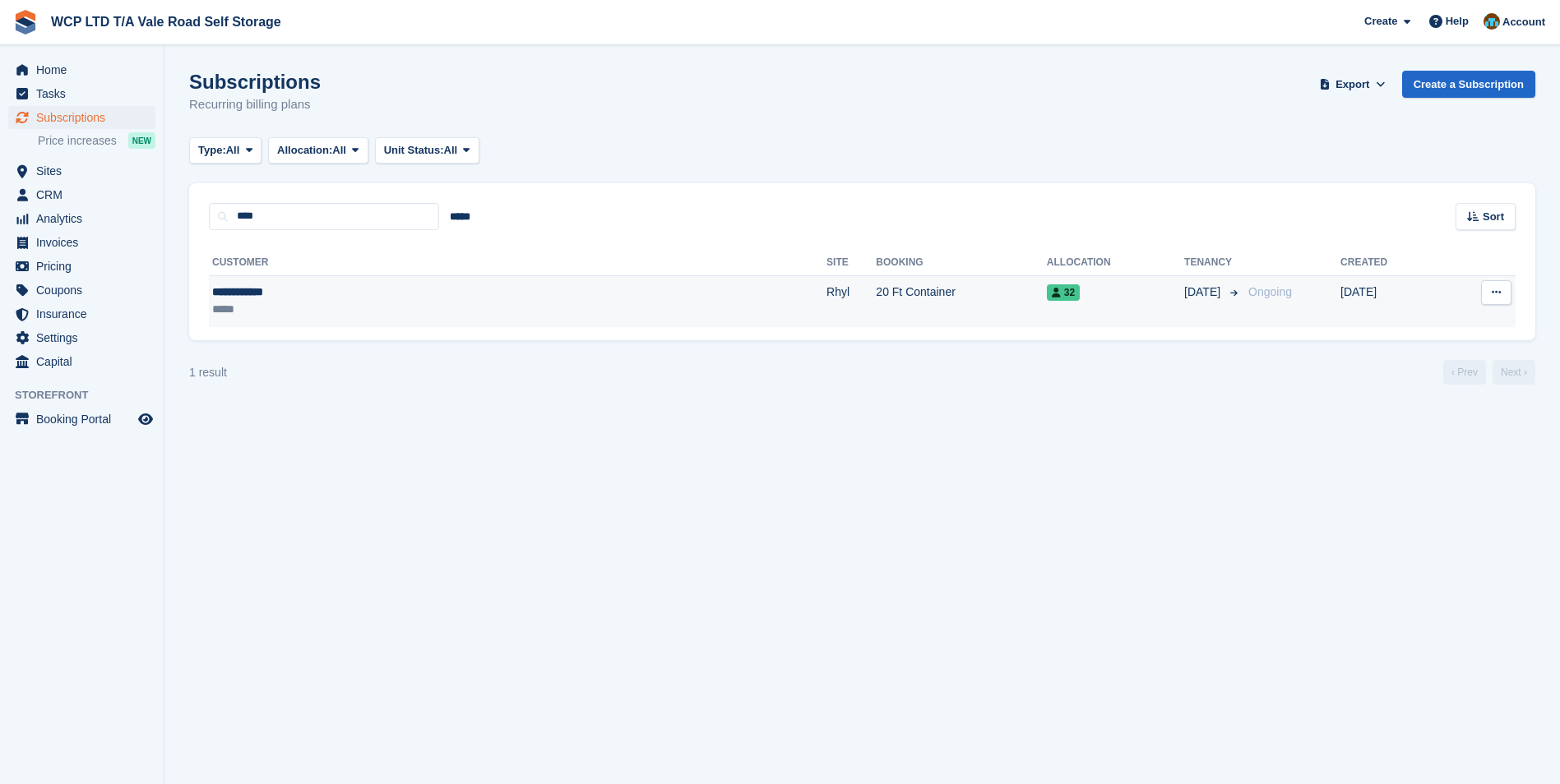
click at [480, 294] on div "**********" at bounding box center [353, 292] width 284 height 17
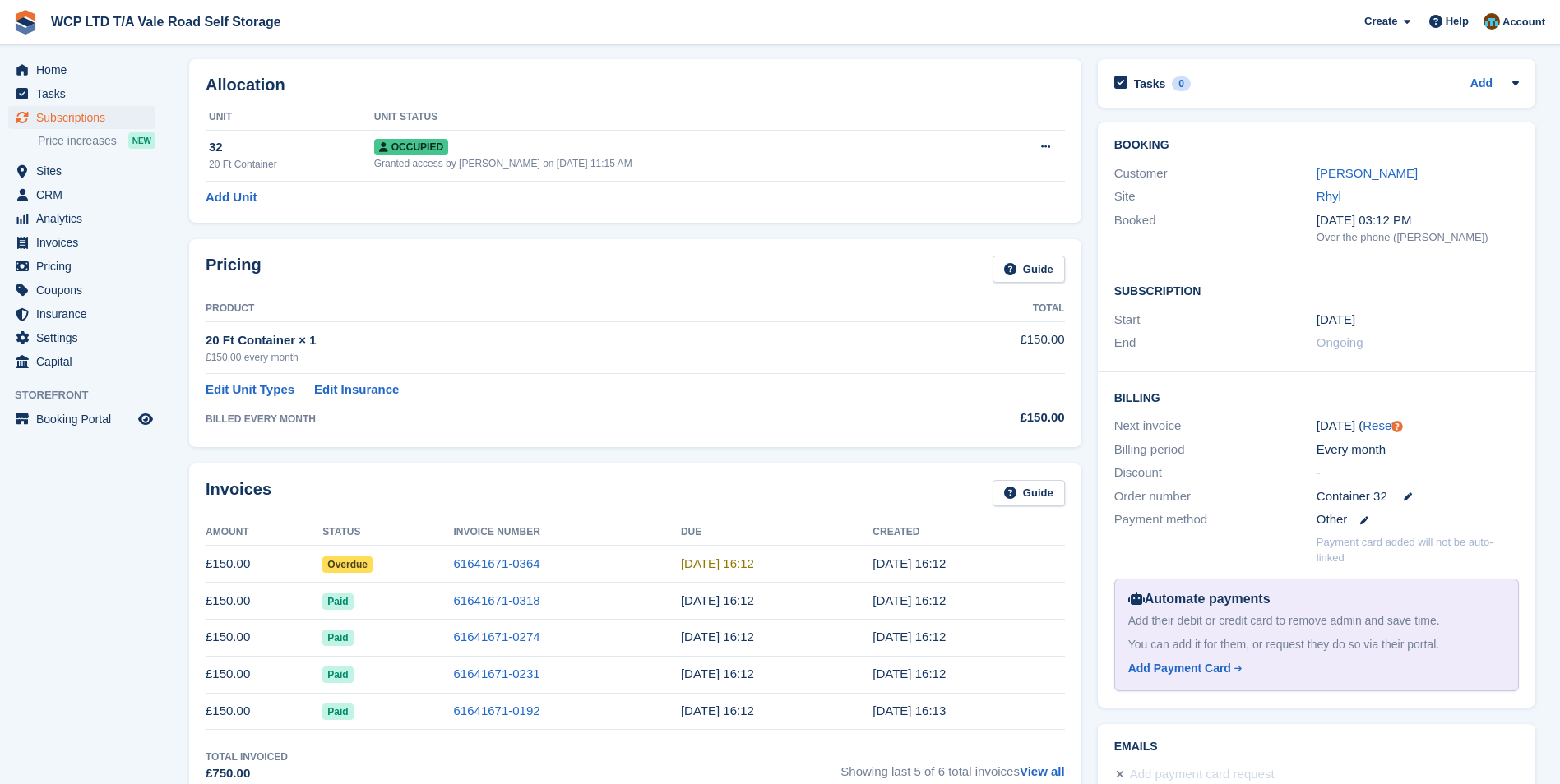
scroll to position [164, 0]
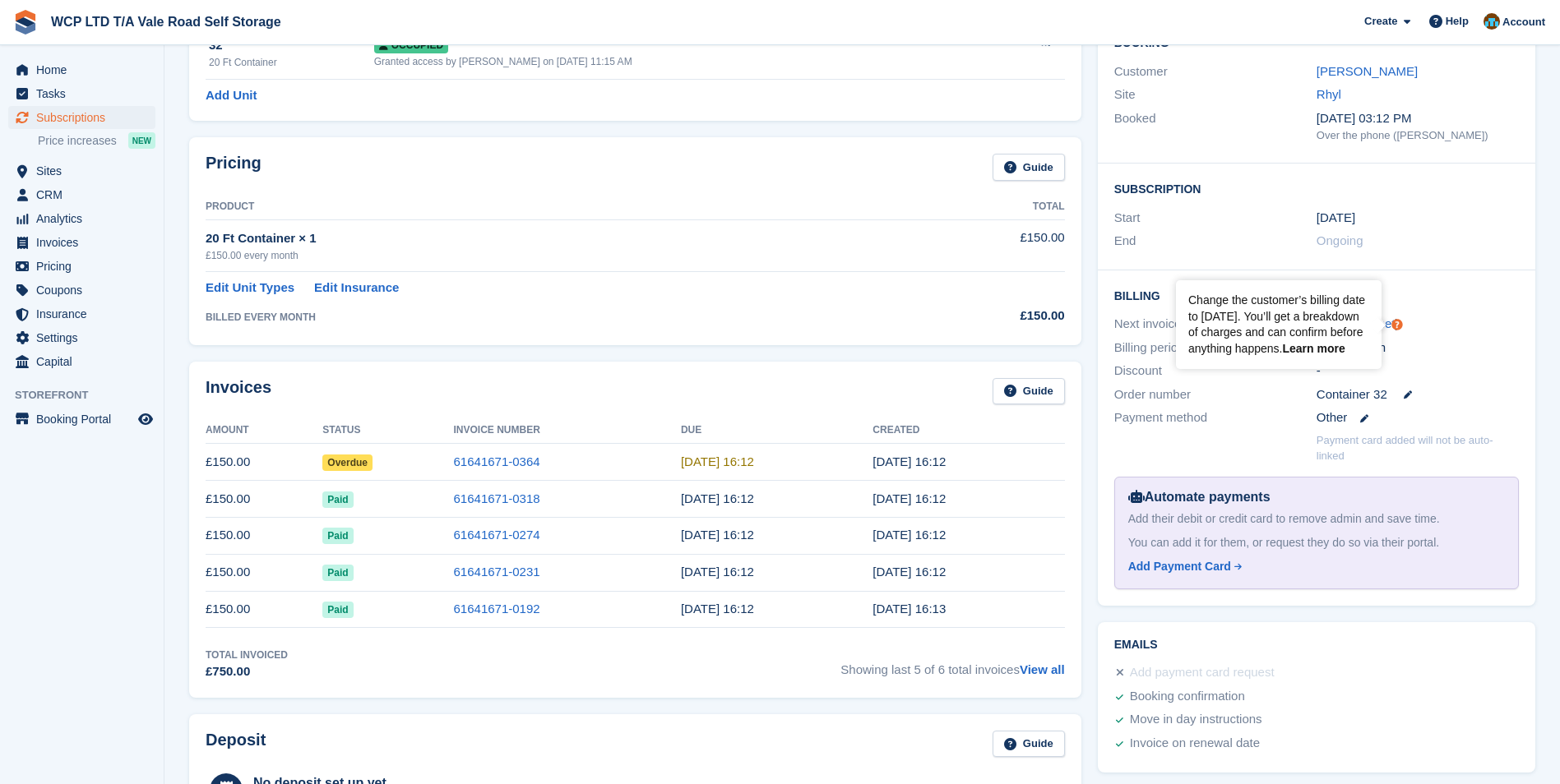
click at [1319, 348] on link "Learn more" at bounding box center [1313, 349] width 62 height 13
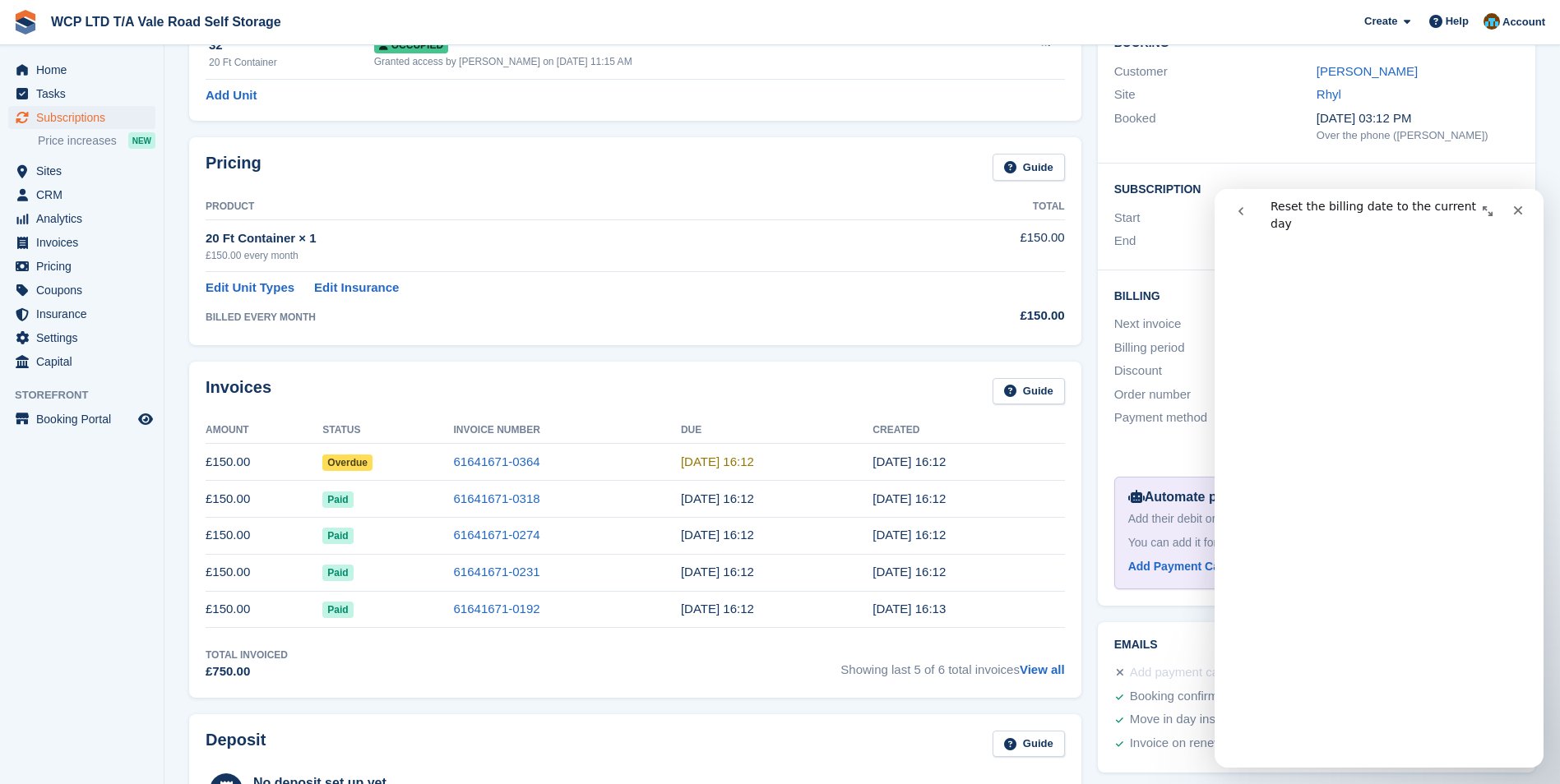
scroll to position [493, 0]
click at [1506, 203] on div "Close" at bounding box center [1518, 210] width 29 height 29
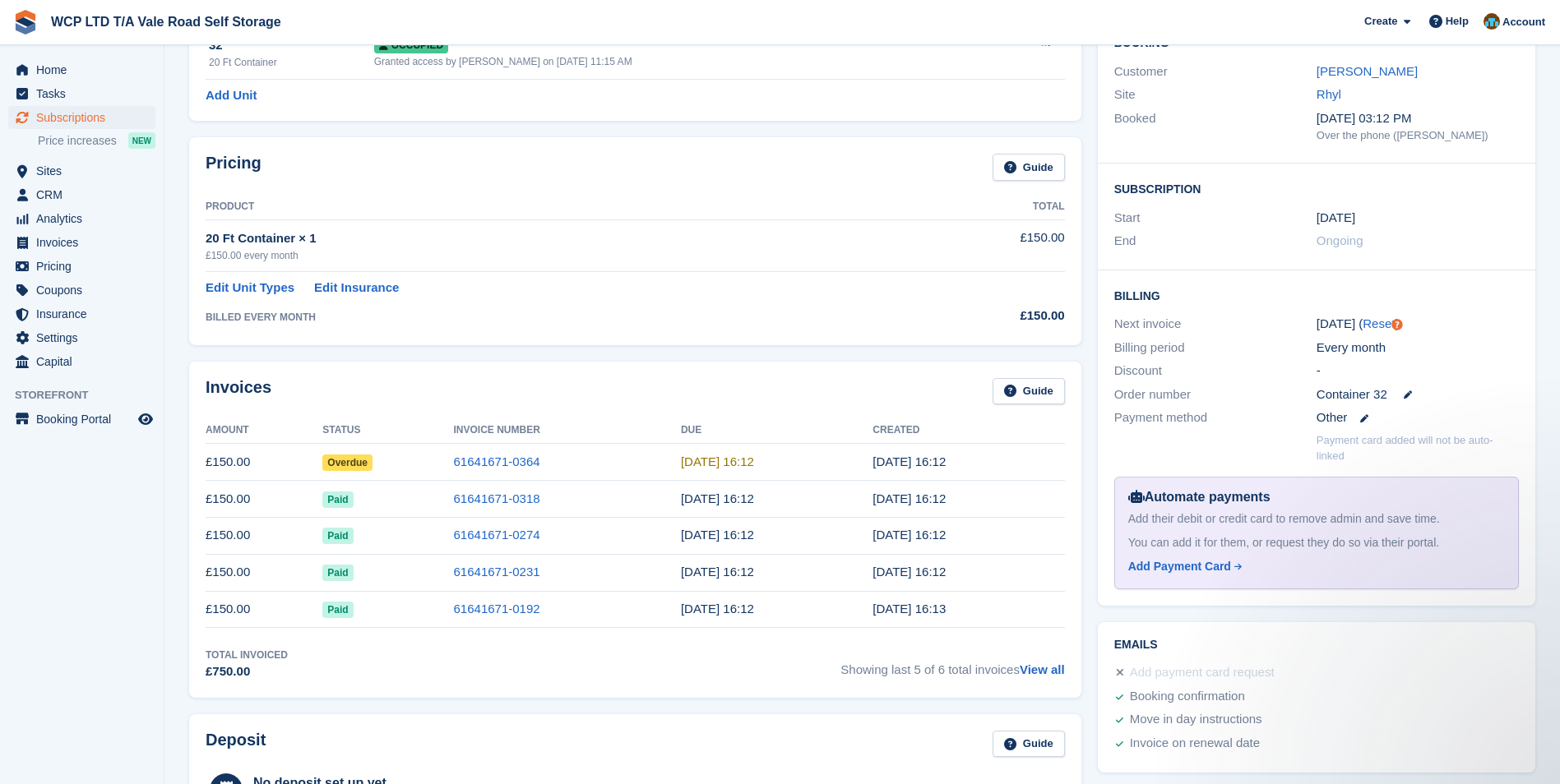
scroll to position [0, 0]
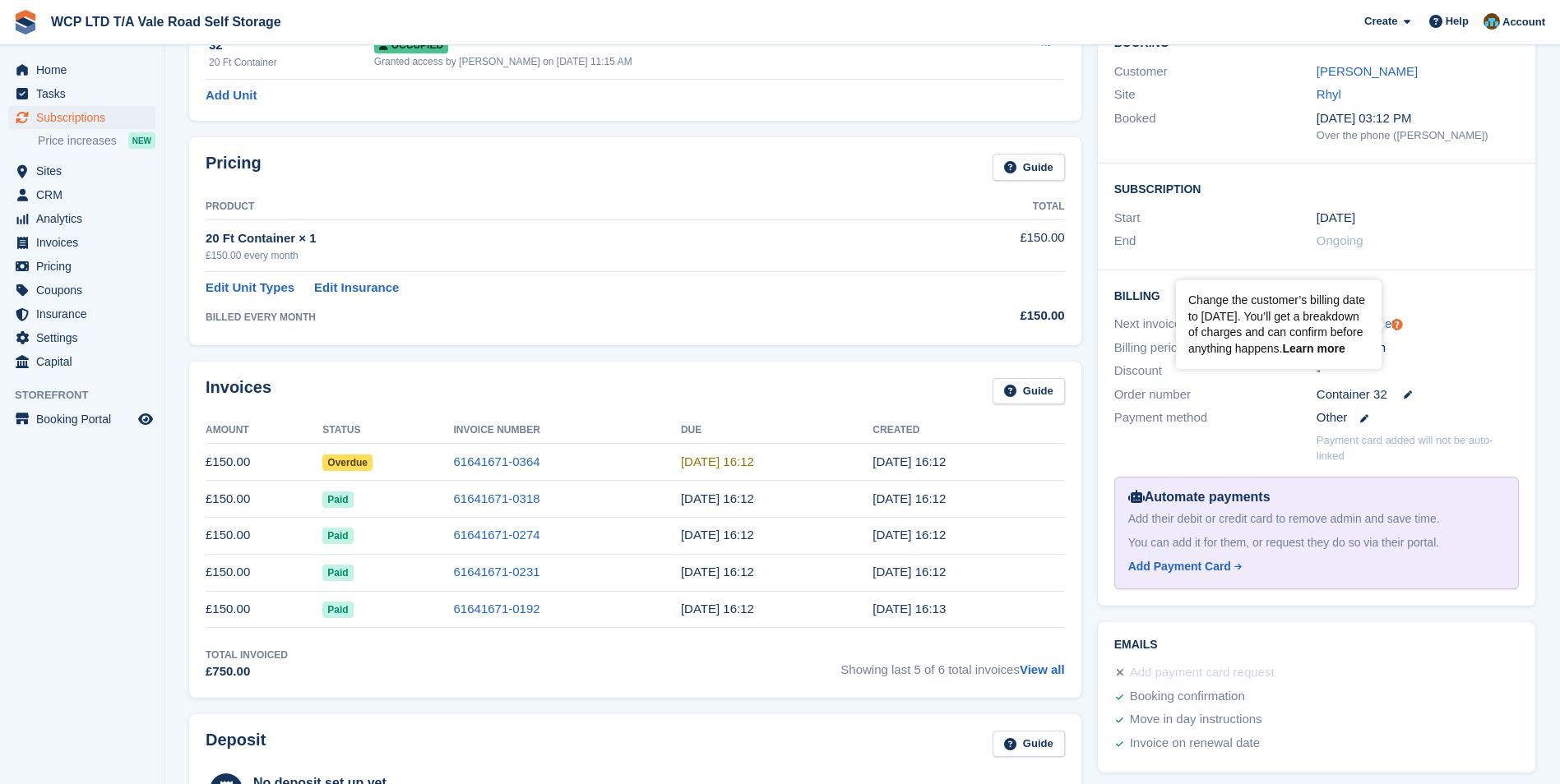
click at [1331, 351] on link "Learn more" at bounding box center [1313, 349] width 62 height 13
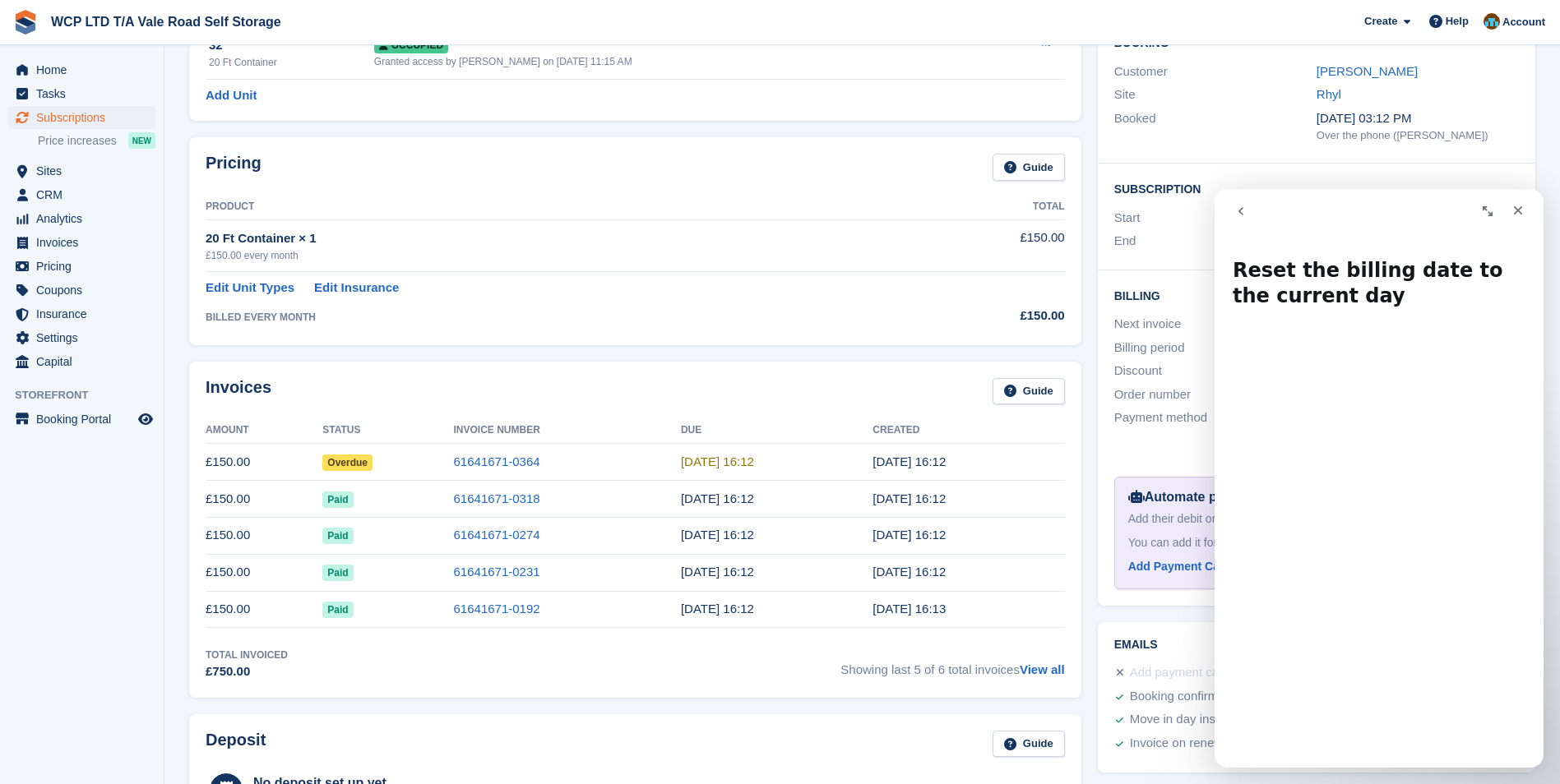
click at [1195, 441] on div at bounding box center [1215, 449] width 203 height 32
click at [1516, 215] on icon "Close" at bounding box center [1518, 210] width 13 height 13
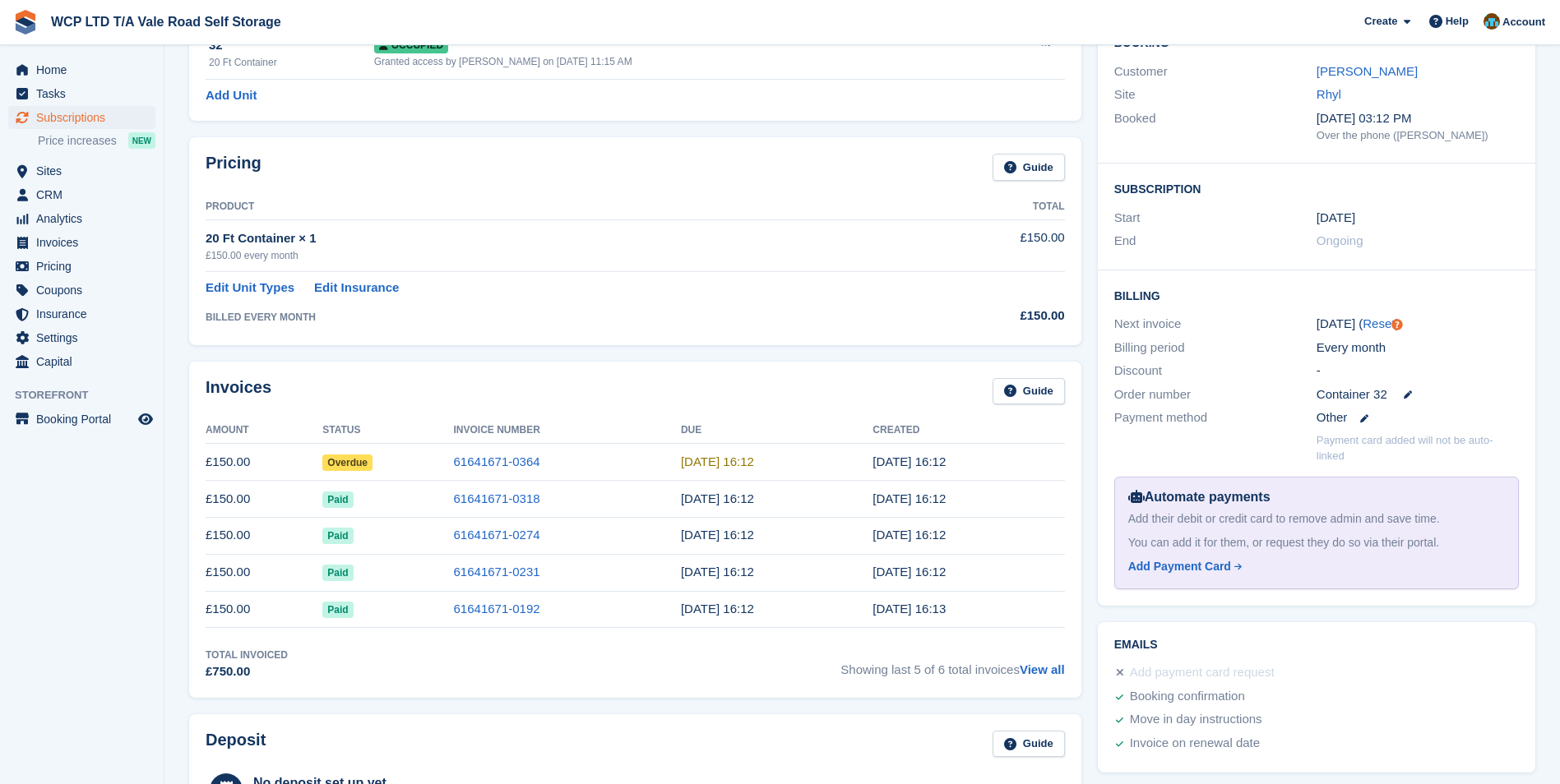
click at [1330, 325] on div "[DATE] ( Reset )" at bounding box center [1418, 324] width 203 height 19
click at [79, 245] on span "Invoices" at bounding box center [85, 242] width 99 height 23
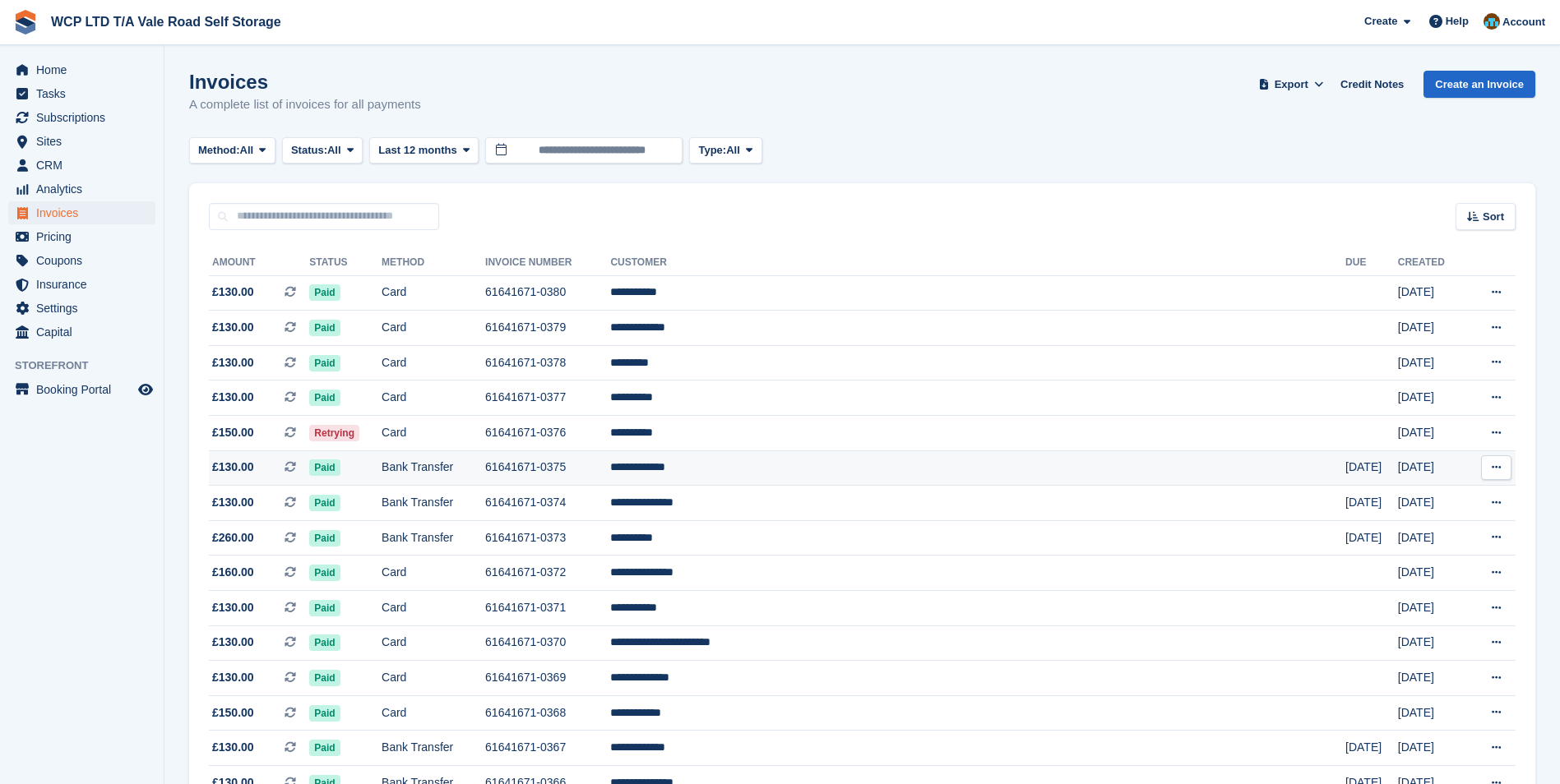
click at [610, 468] on td "61641671-0375" at bounding box center [548, 468] width 125 height 36
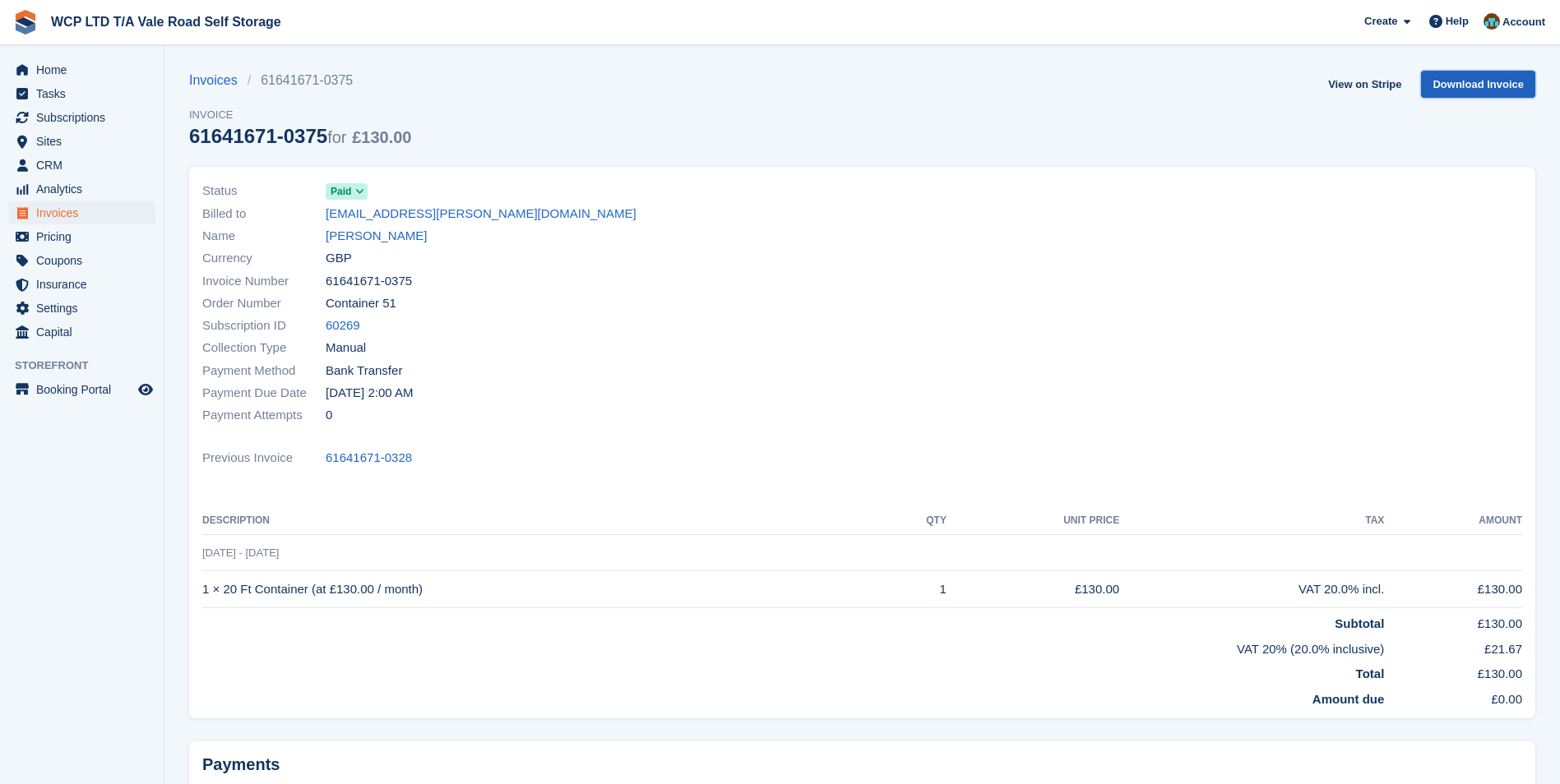
click at [1521, 72] on link "Download Invoice" at bounding box center [1477, 84] width 114 height 27
click at [75, 208] on span "Invoices" at bounding box center [85, 213] width 99 height 23
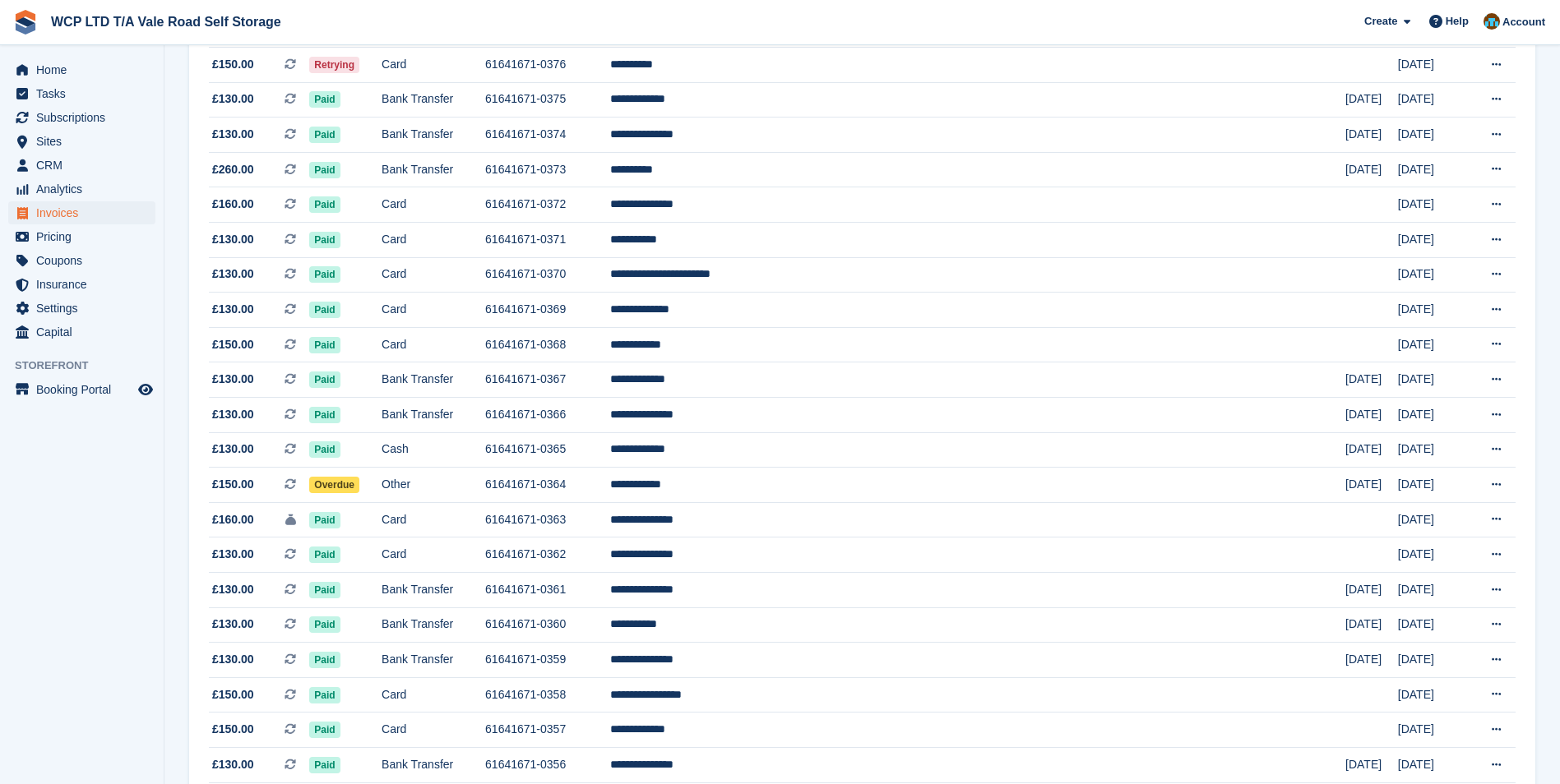
scroll to position [411, 0]
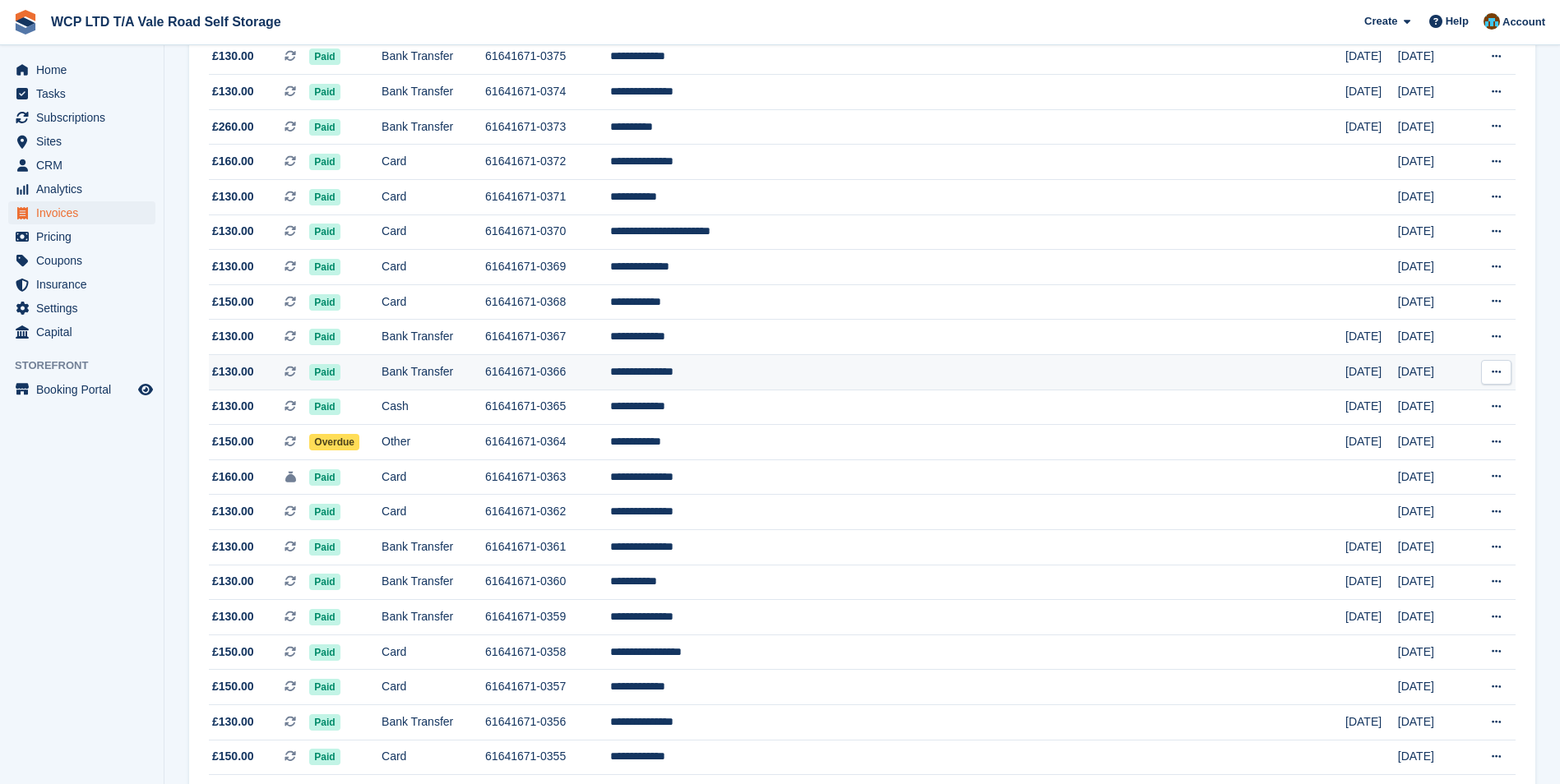
click at [957, 366] on td "**********" at bounding box center [977, 373] width 735 height 36
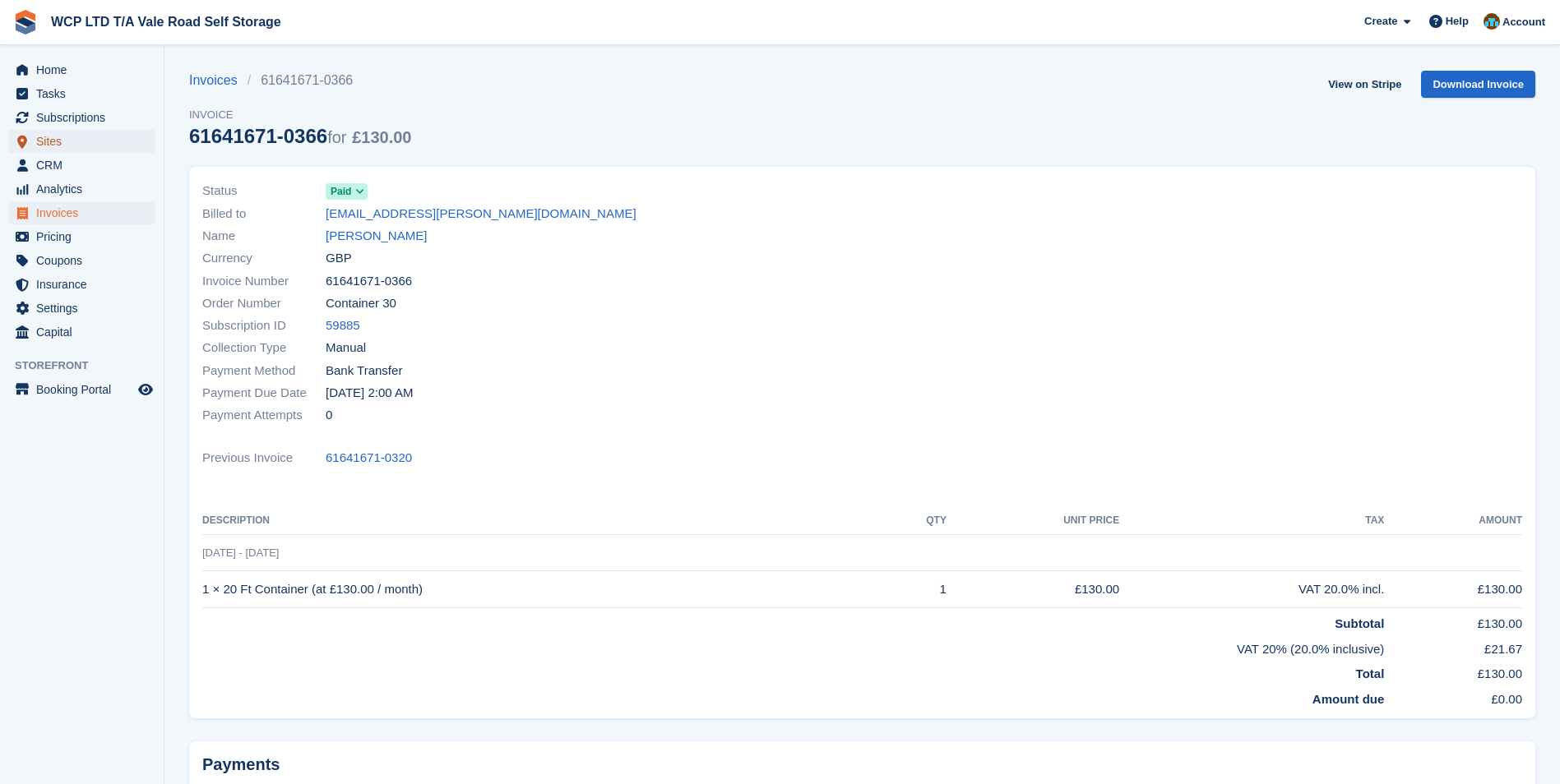
click at [90, 141] on span "Sites" at bounding box center [85, 141] width 99 height 23
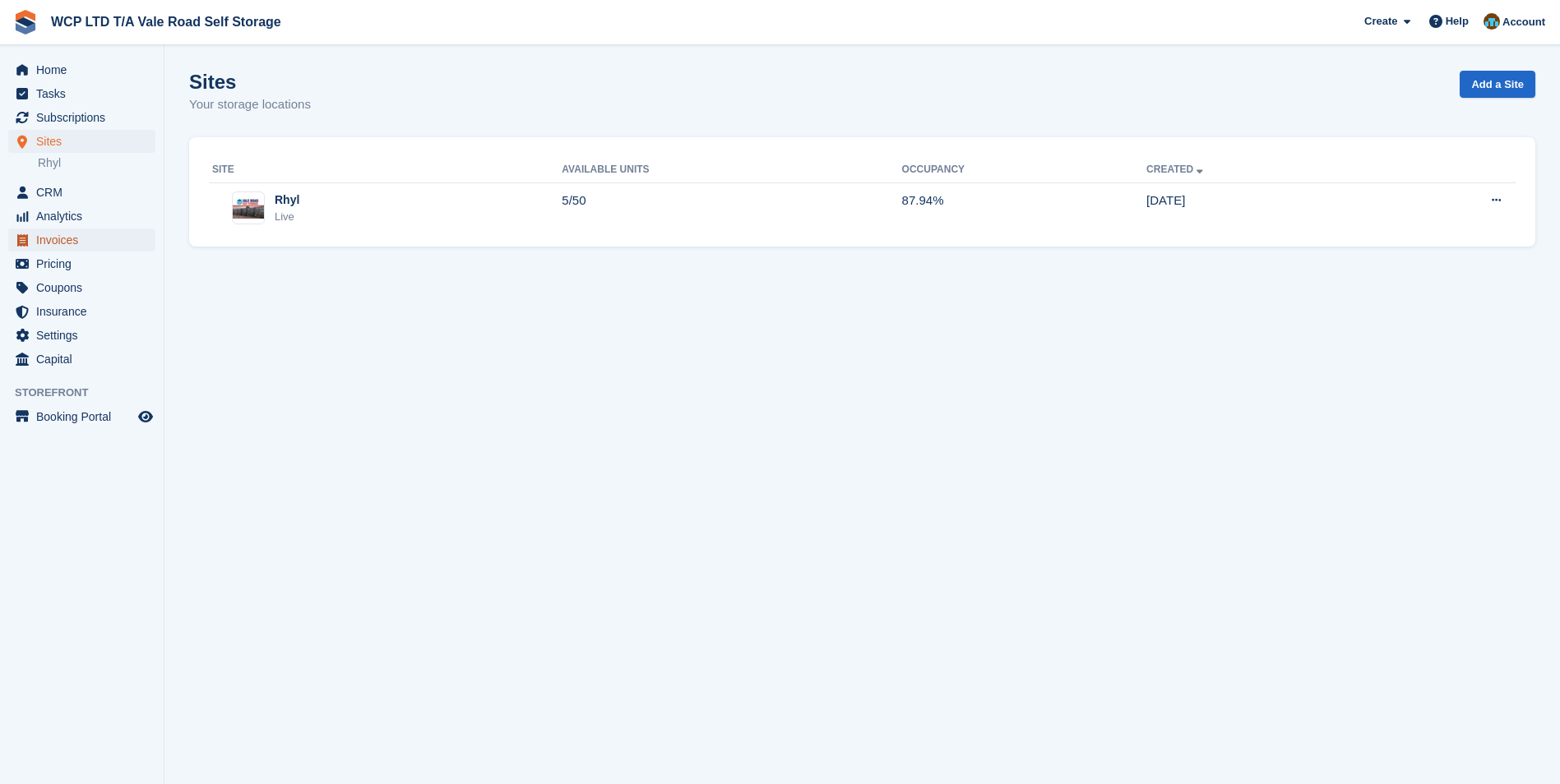
click at [99, 248] on span "Invoices" at bounding box center [85, 240] width 99 height 23
